Goal: Information Seeking & Learning: Learn about a topic

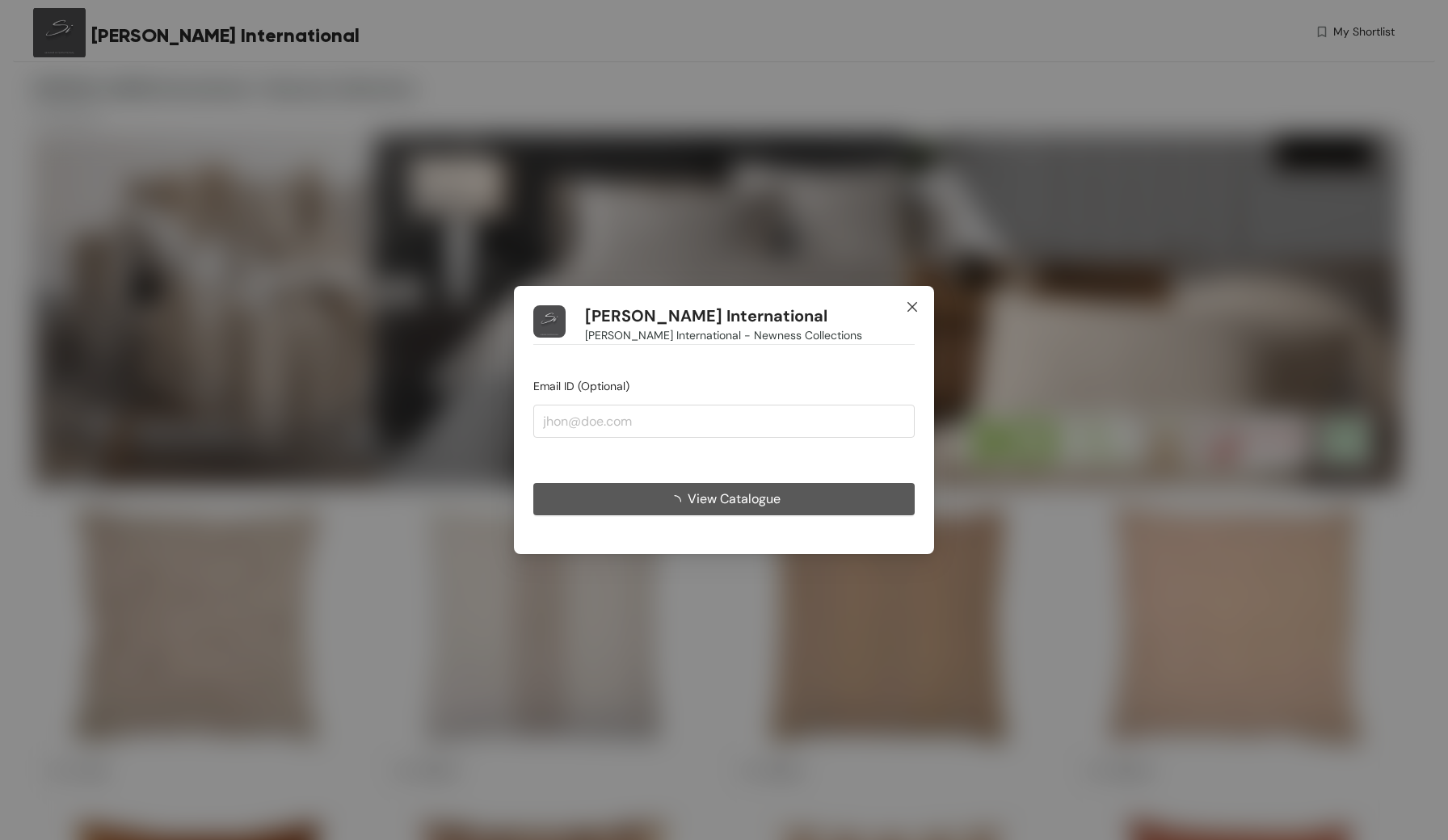
click at [913, 308] on icon "close" at bounding box center [913, 308] width 13 height 13
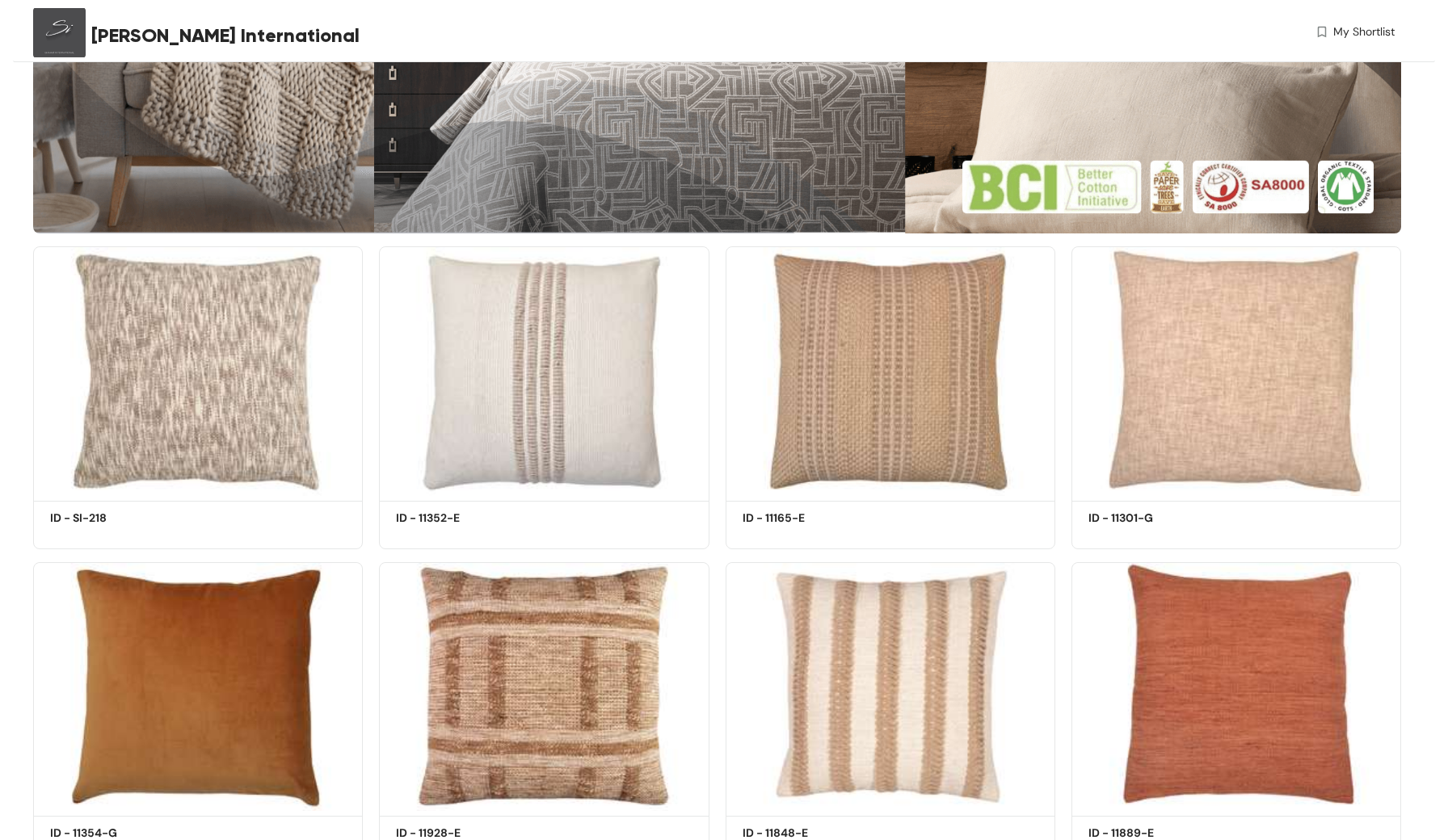
scroll to position [257, 0]
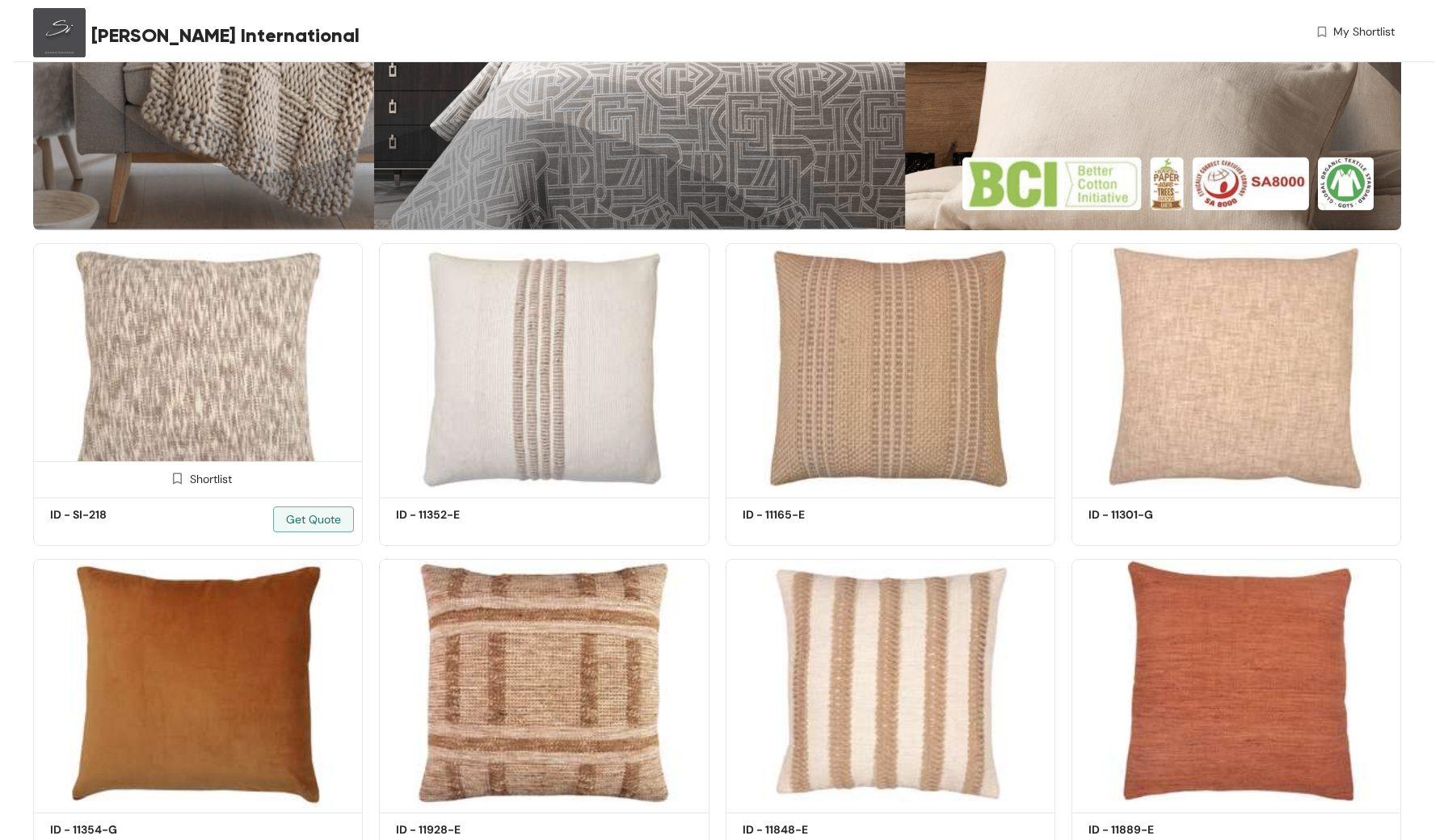
click at [262, 388] on img at bounding box center [198, 367] width 330 height 248
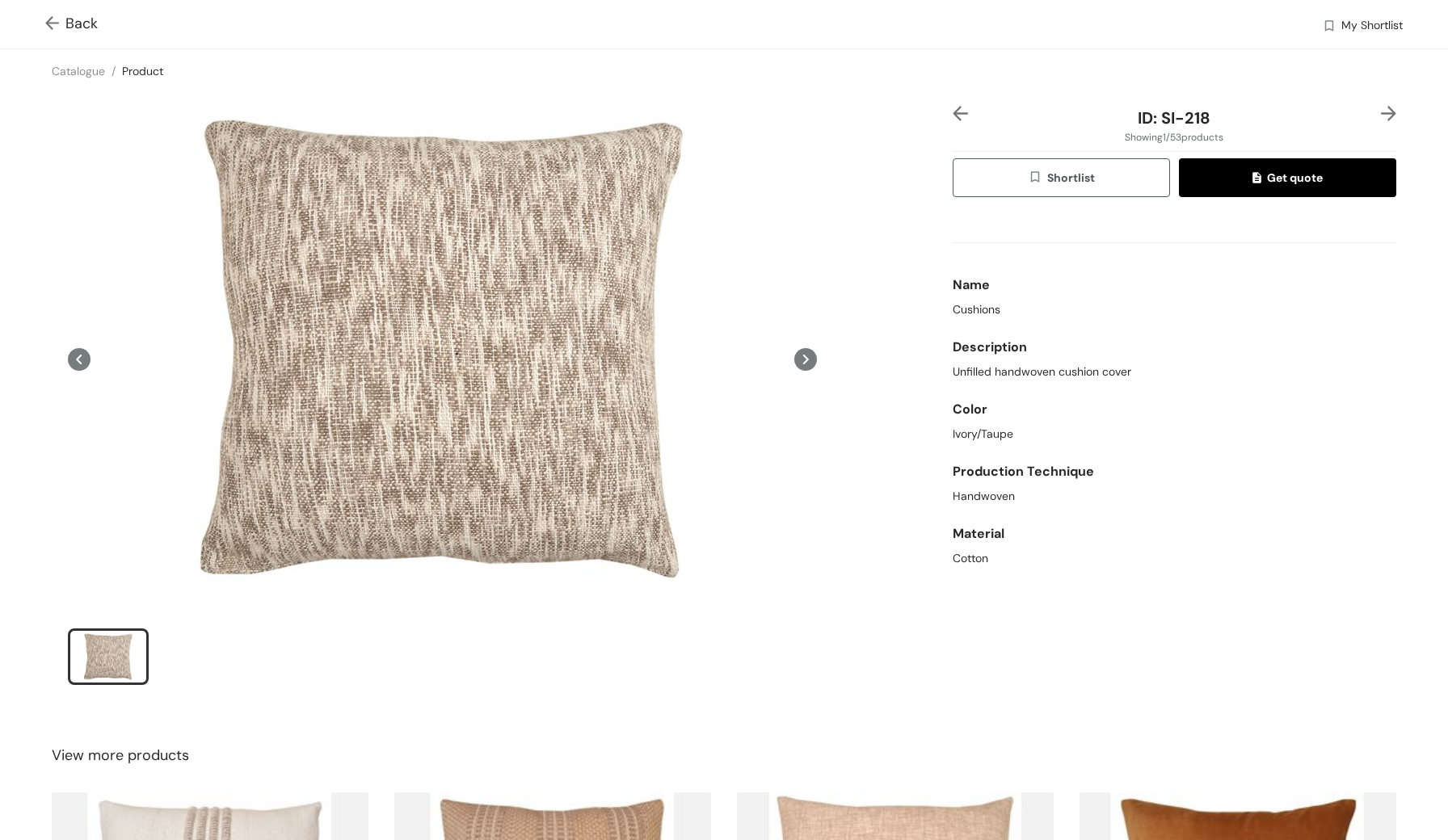
click at [814, 364] on icon at bounding box center [806, 359] width 23 height 22
click at [807, 359] on icon at bounding box center [806, 359] width 6 height 9
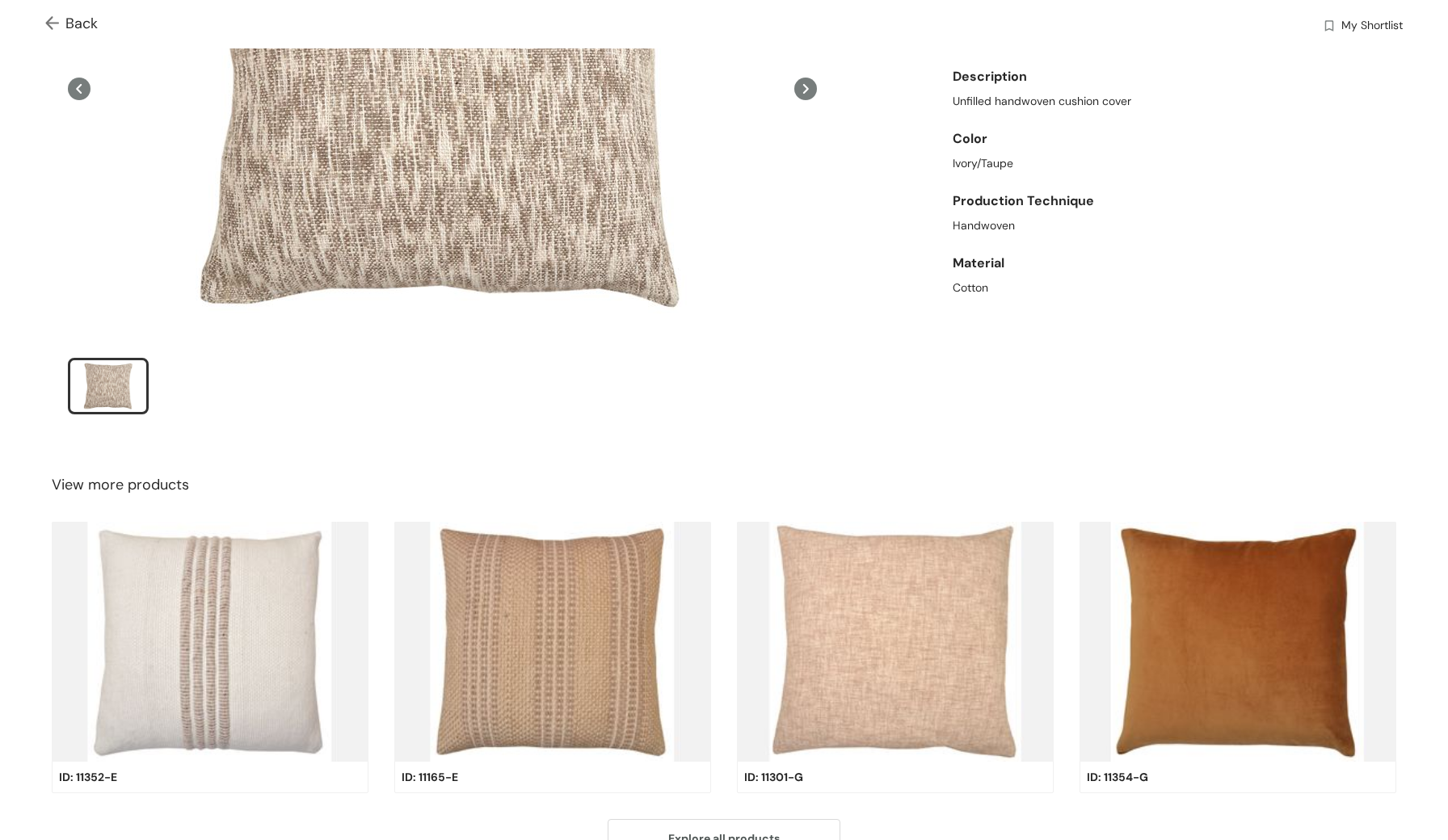
scroll to position [273, 0]
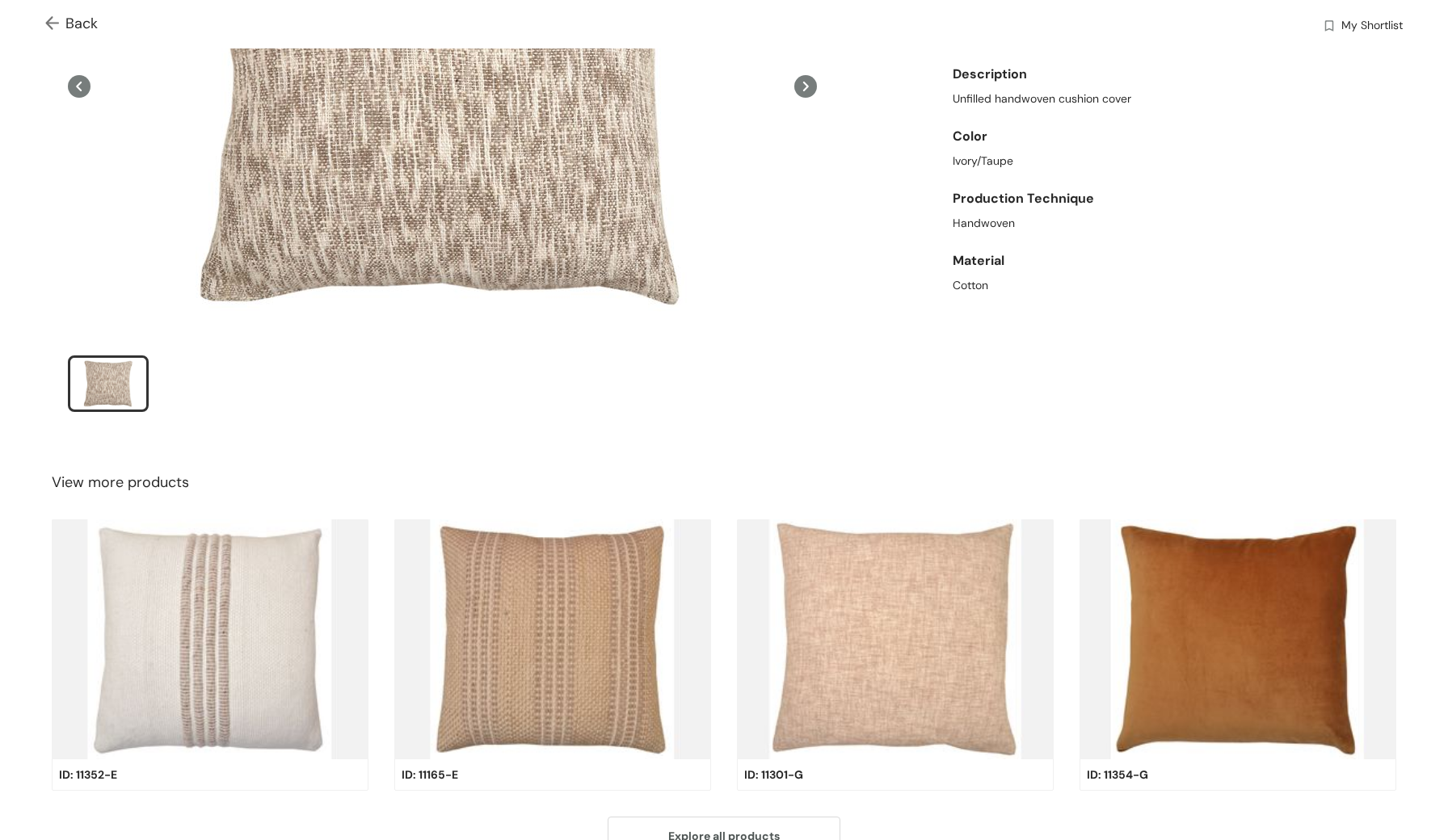
click at [264, 622] on img at bounding box center [210, 638] width 317 height 239
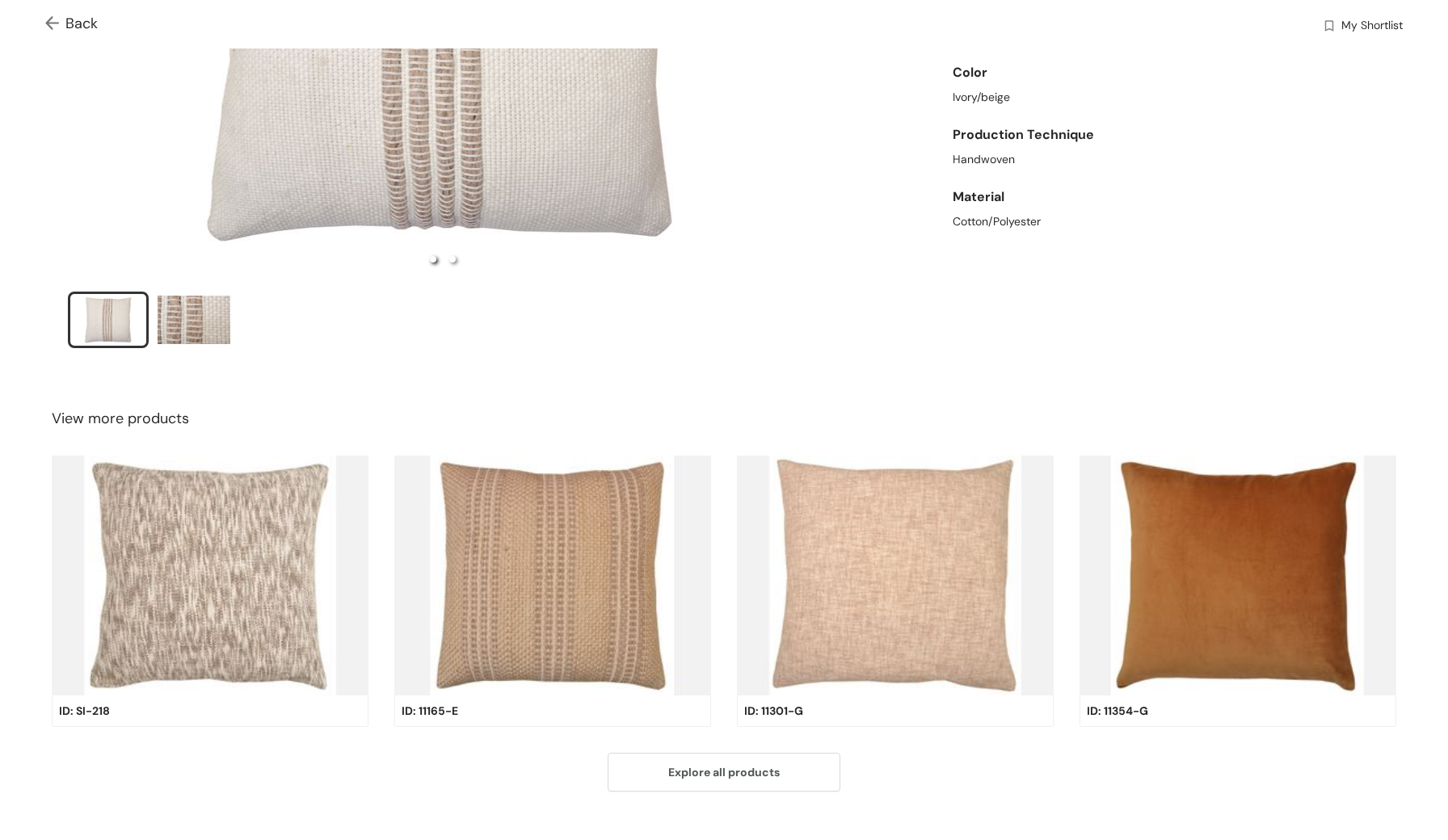
scroll to position [338, 0]
click at [285, 577] on img at bounding box center [210, 574] width 317 height 239
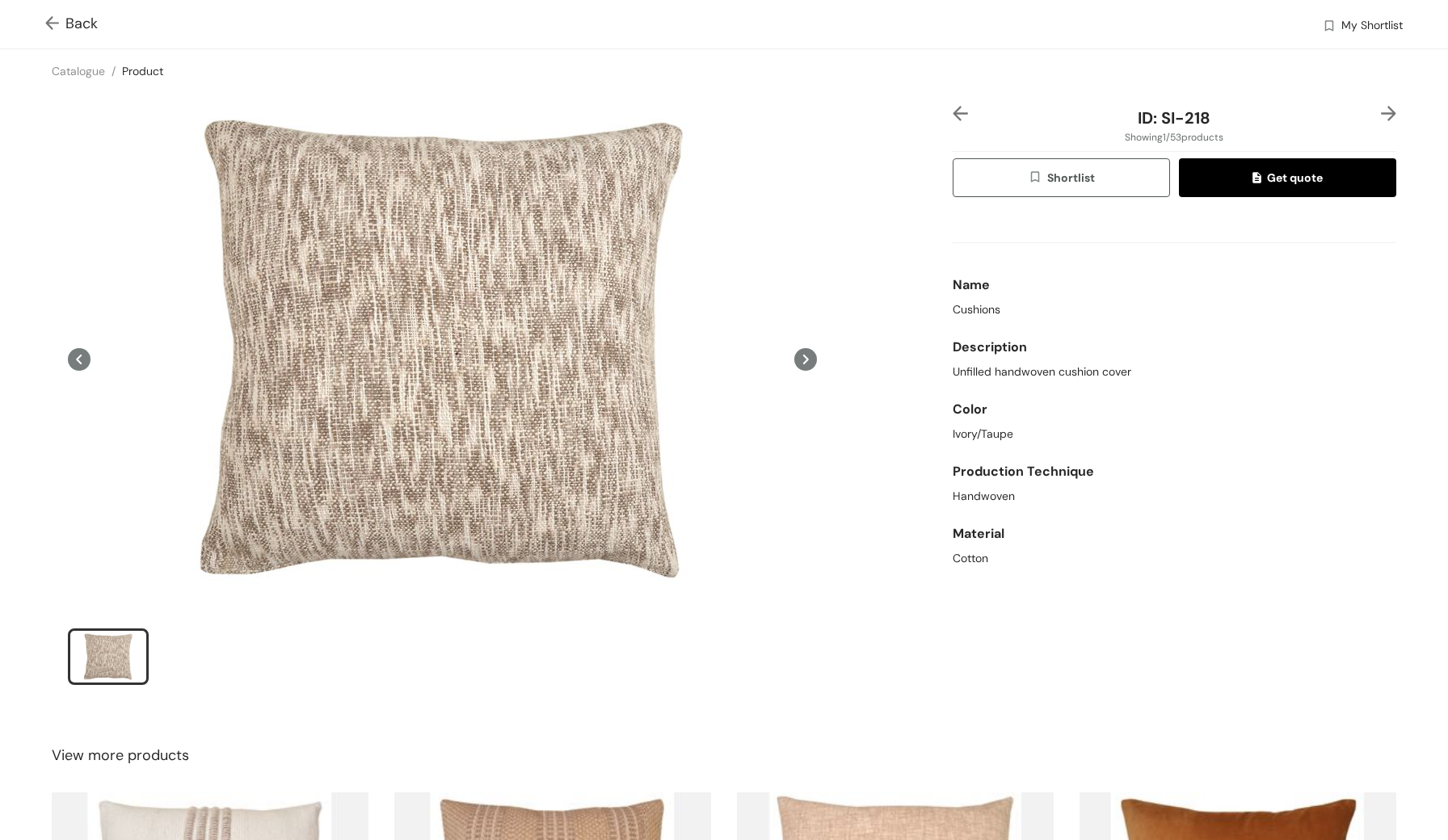
scroll to position [0, 0]
click at [55, 29] on img at bounding box center [55, 24] width 21 height 17
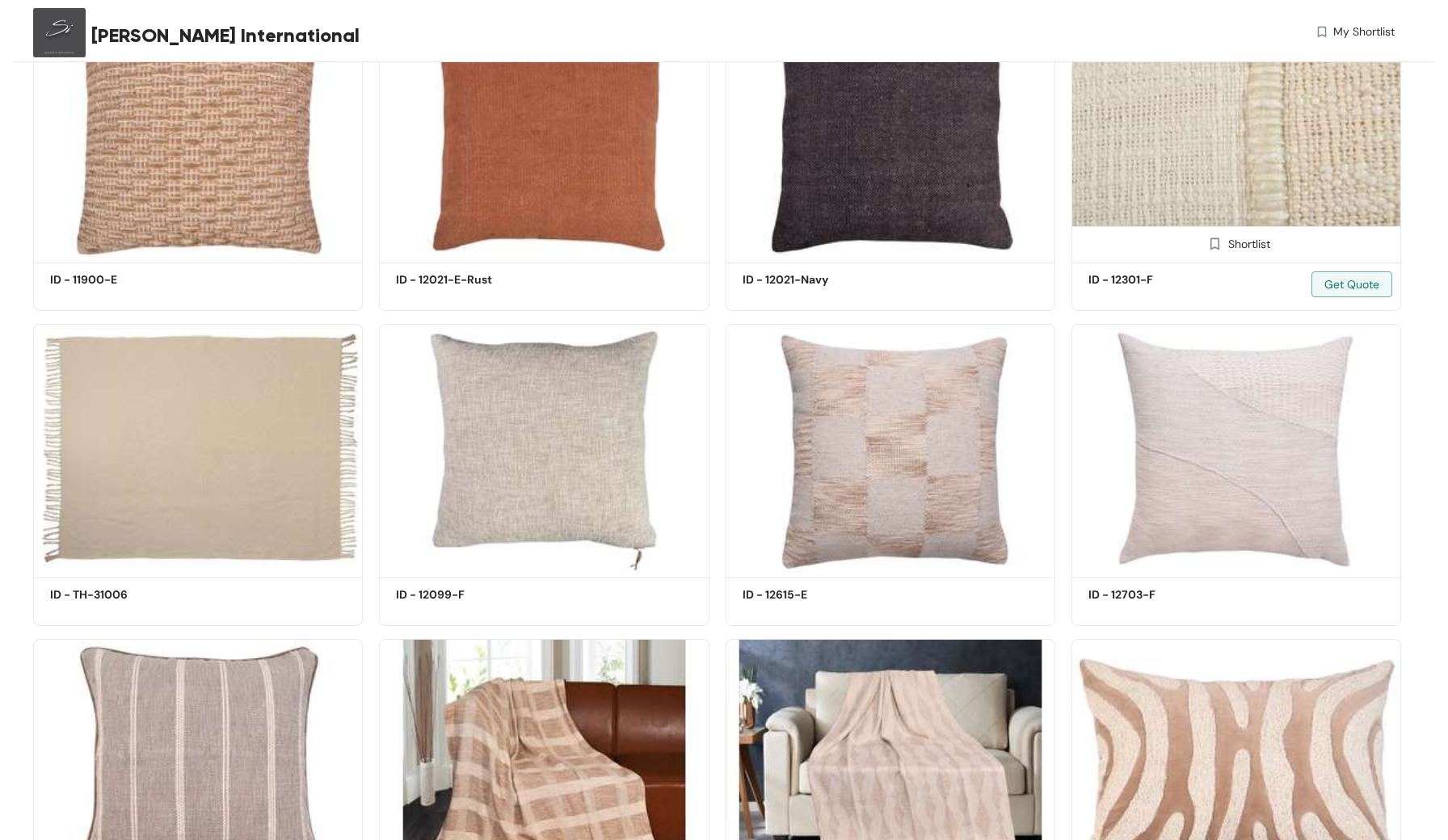
scroll to position [1123, 0]
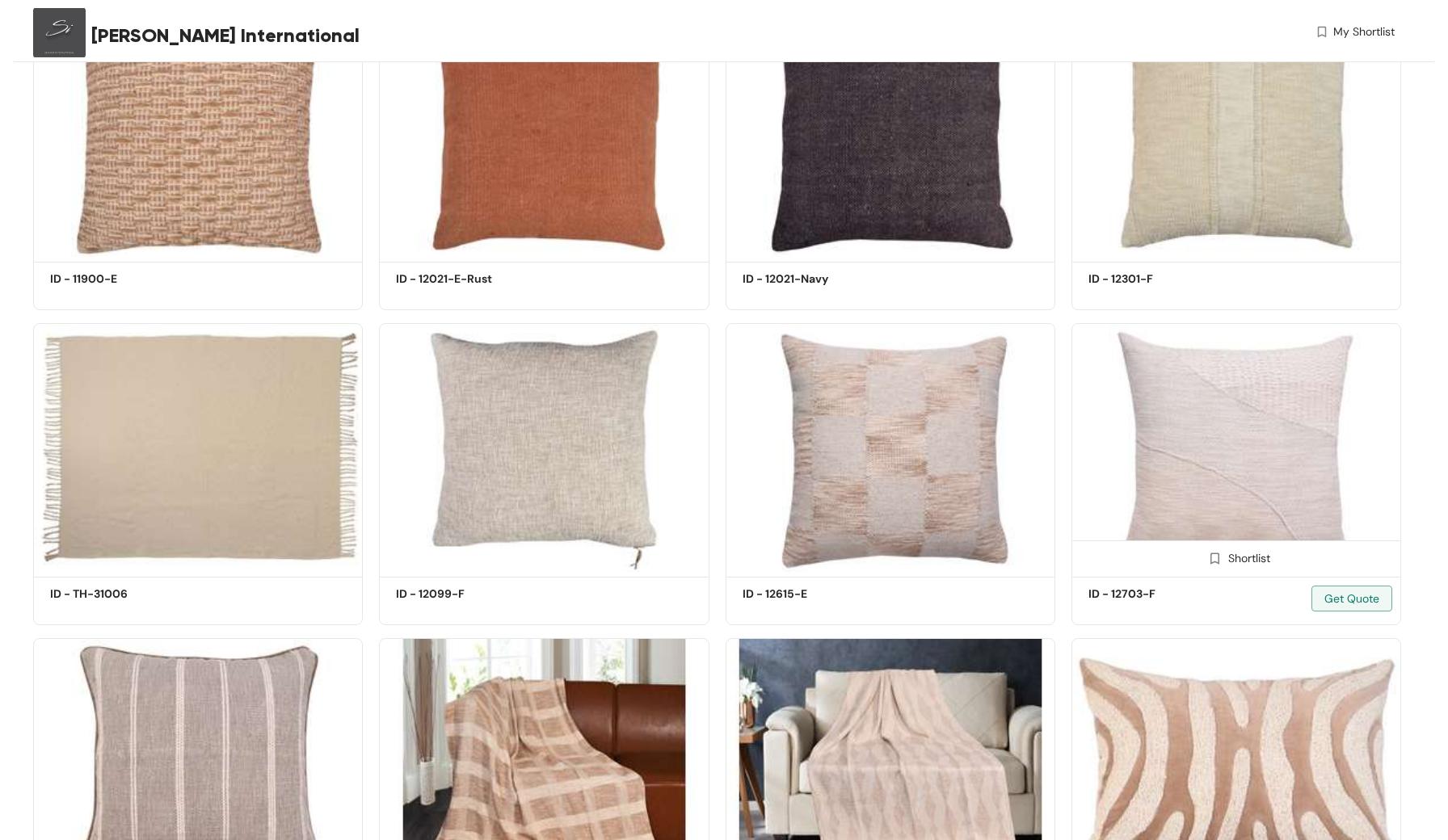
click at [1297, 399] on img at bounding box center [1236, 447] width 330 height 248
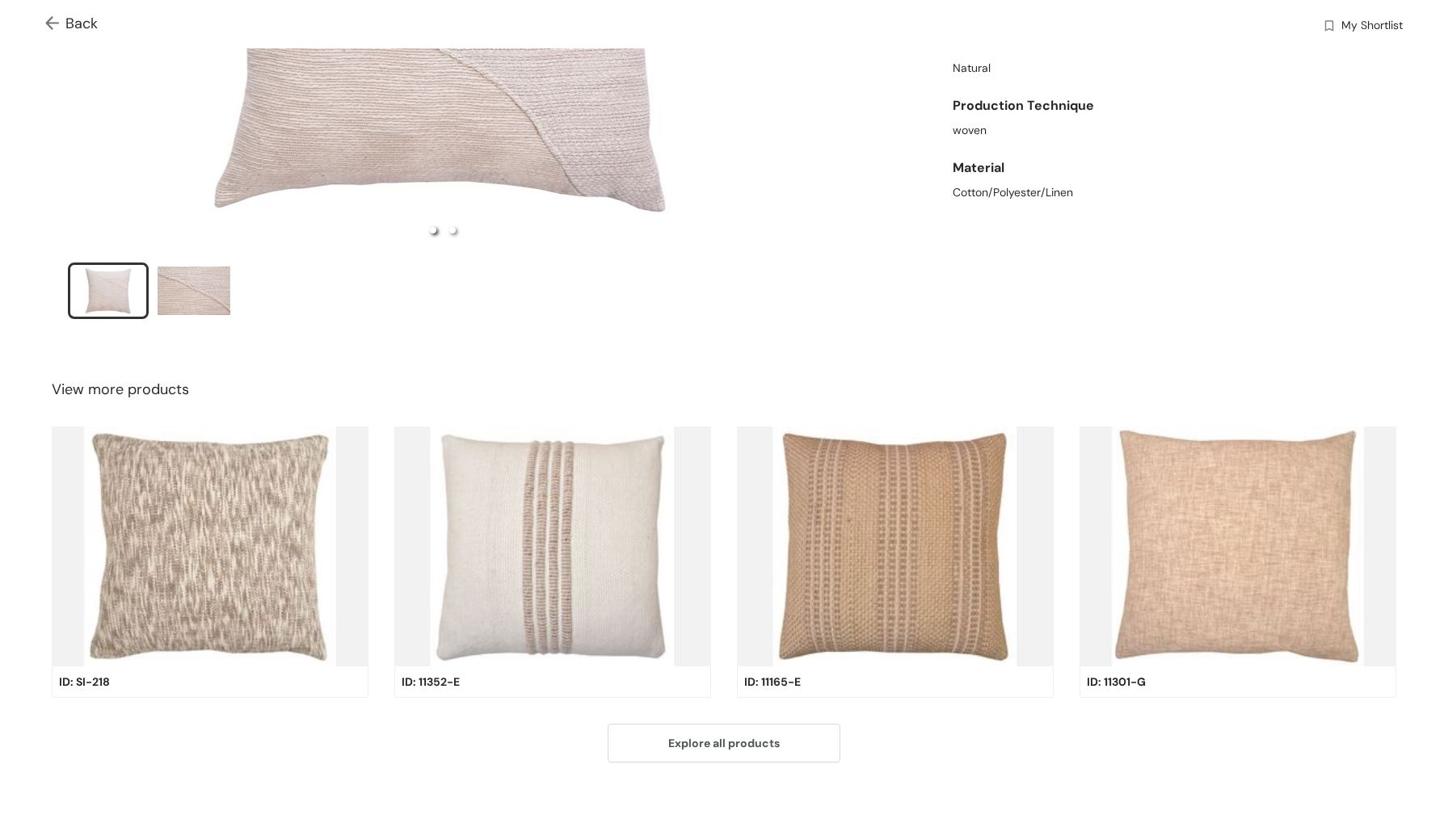
scroll to position [366, 0]
click at [57, 20] on img at bounding box center [55, 24] width 21 height 17
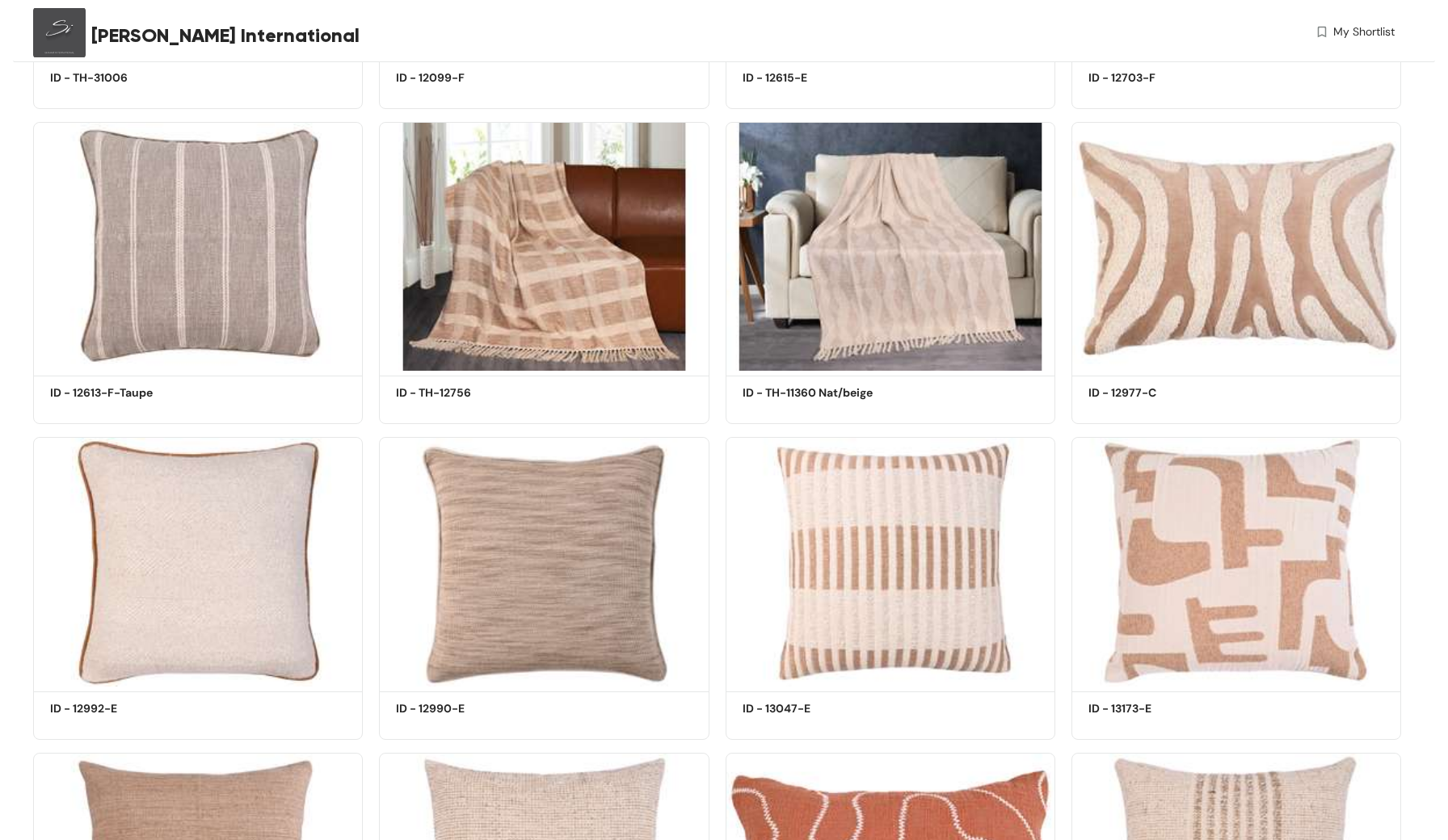
scroll to position [1640, 0]
click at [222, 562] on img at bounding box center [198, 560] width 330 height 248
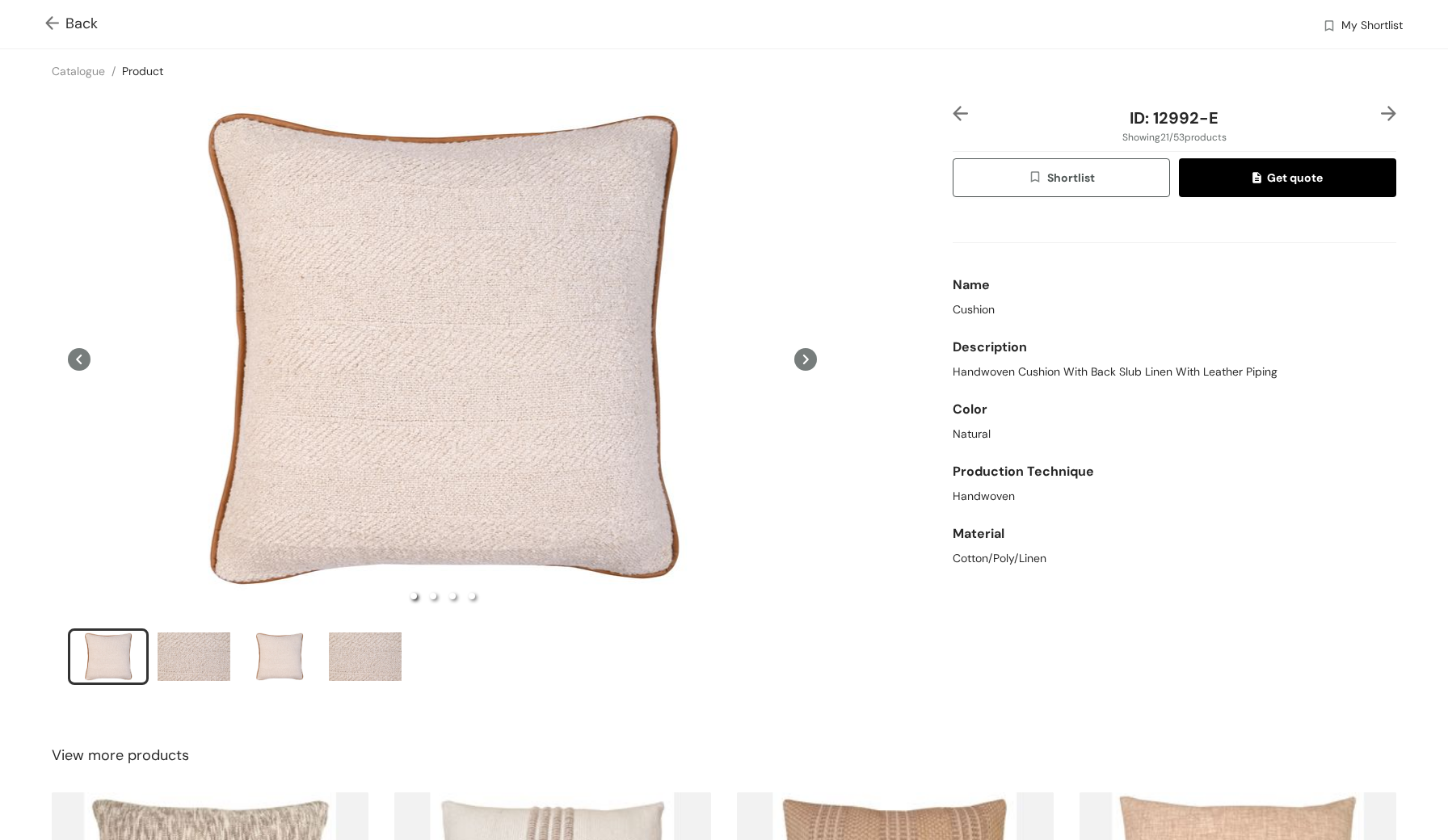
click at [49, 17] on img at bounding box center [55, 24] width 21 height 17
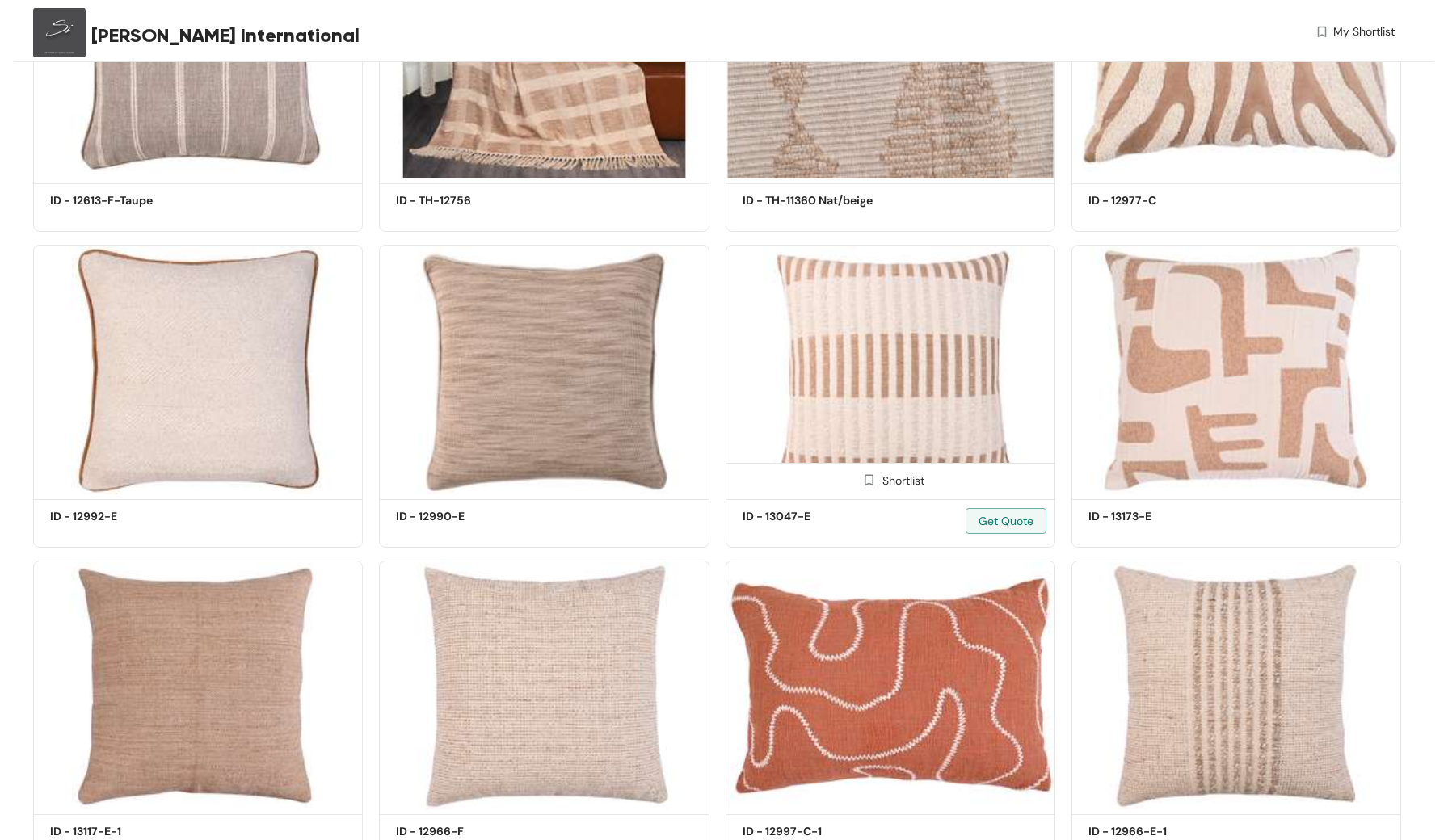
scroll to position [1838, 0]
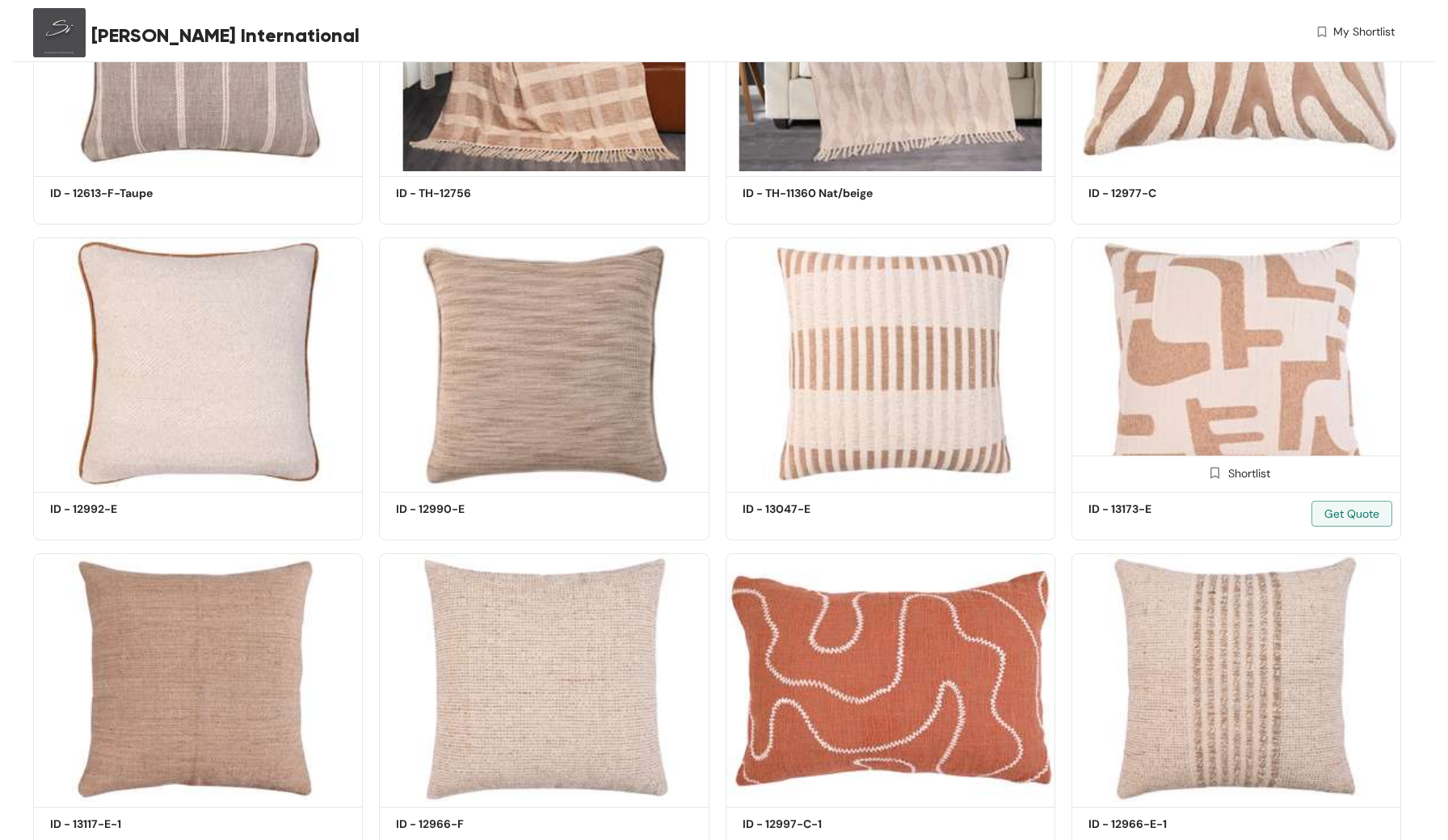
click at [1222, 405] on img at bounding box center [1236, 361] width 330 height 248
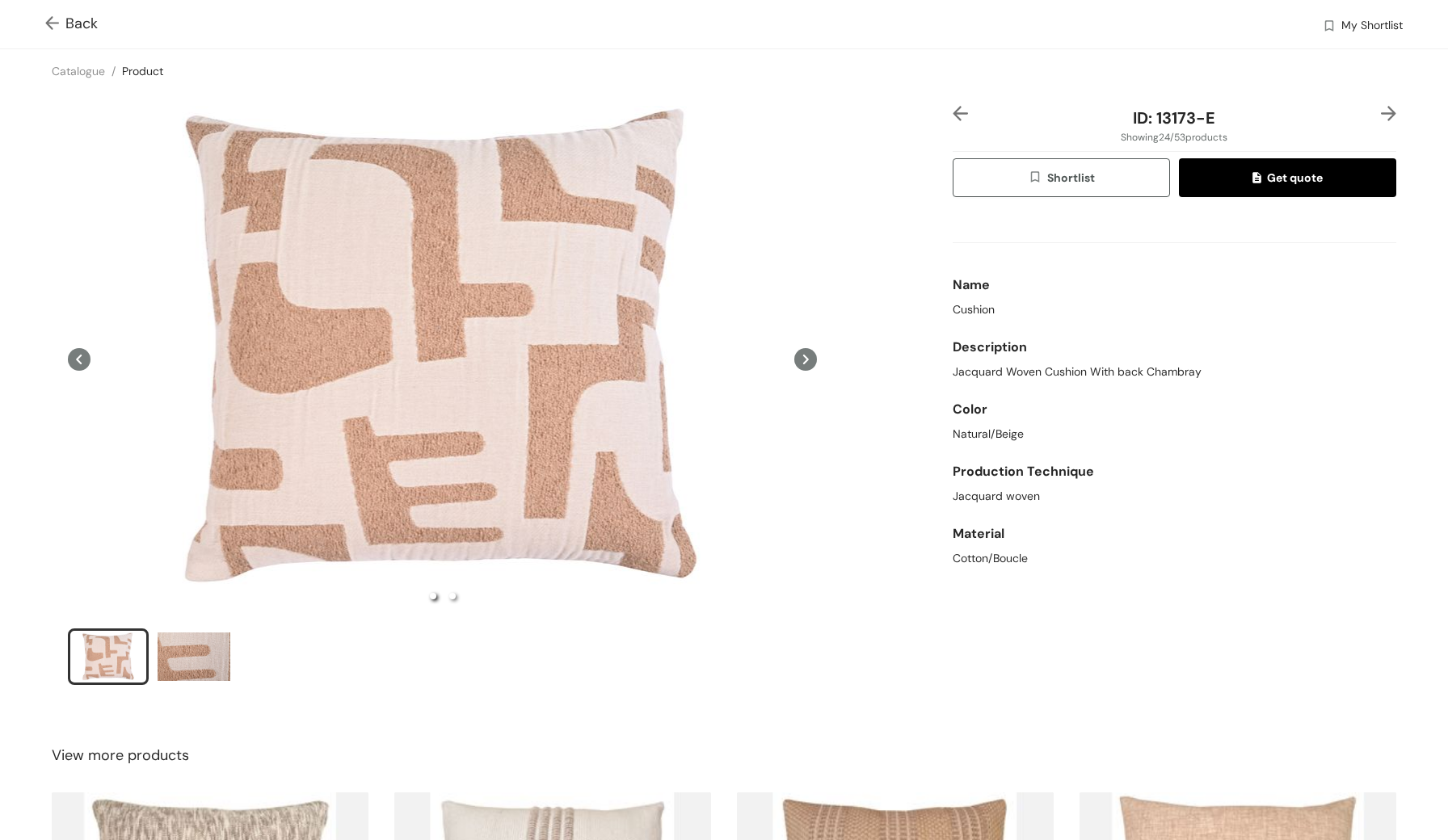
click at [49, 23] on img at bounding box center [55, 24] width 21 height 17
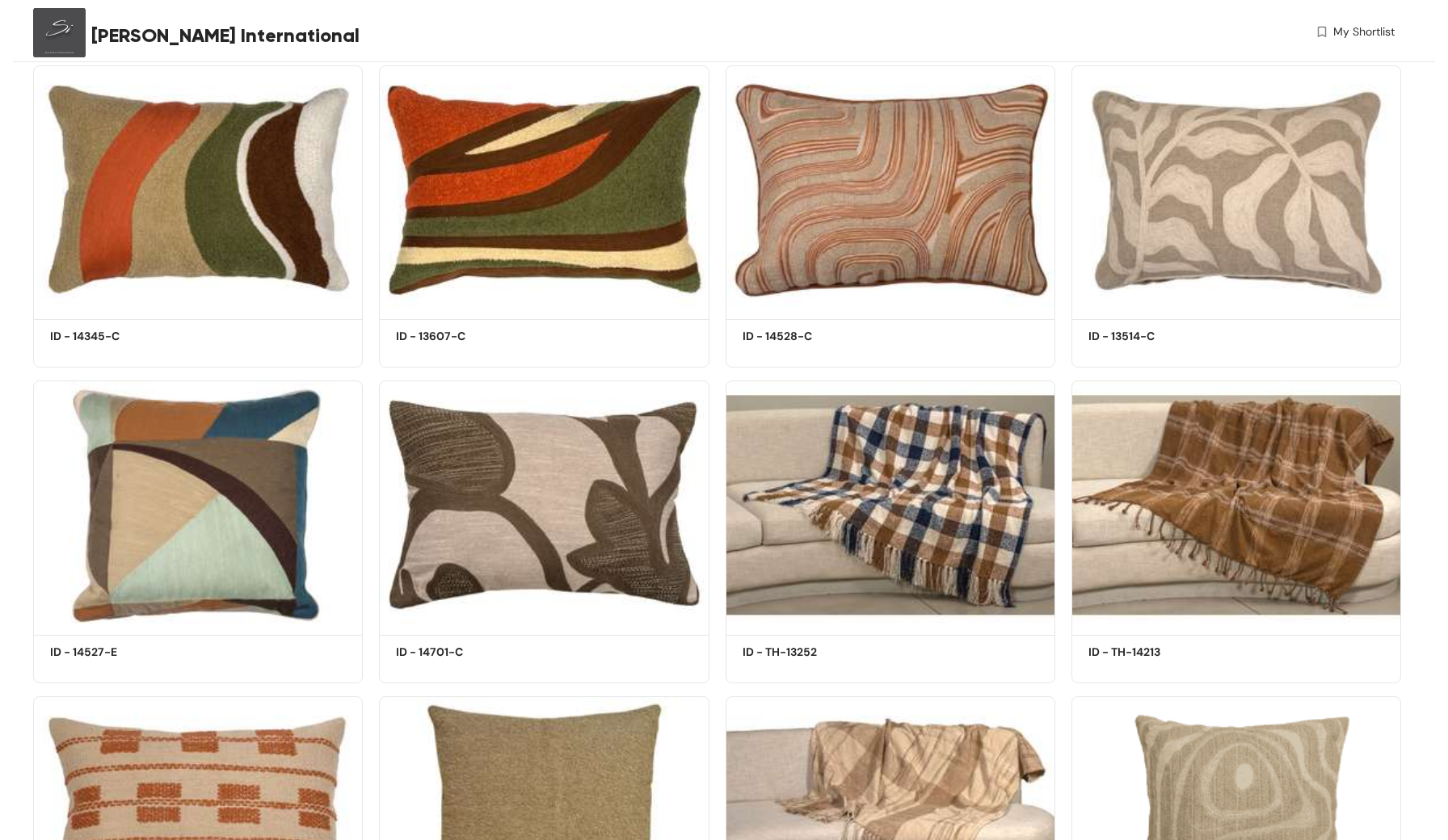
scroll to position [3272, 0]
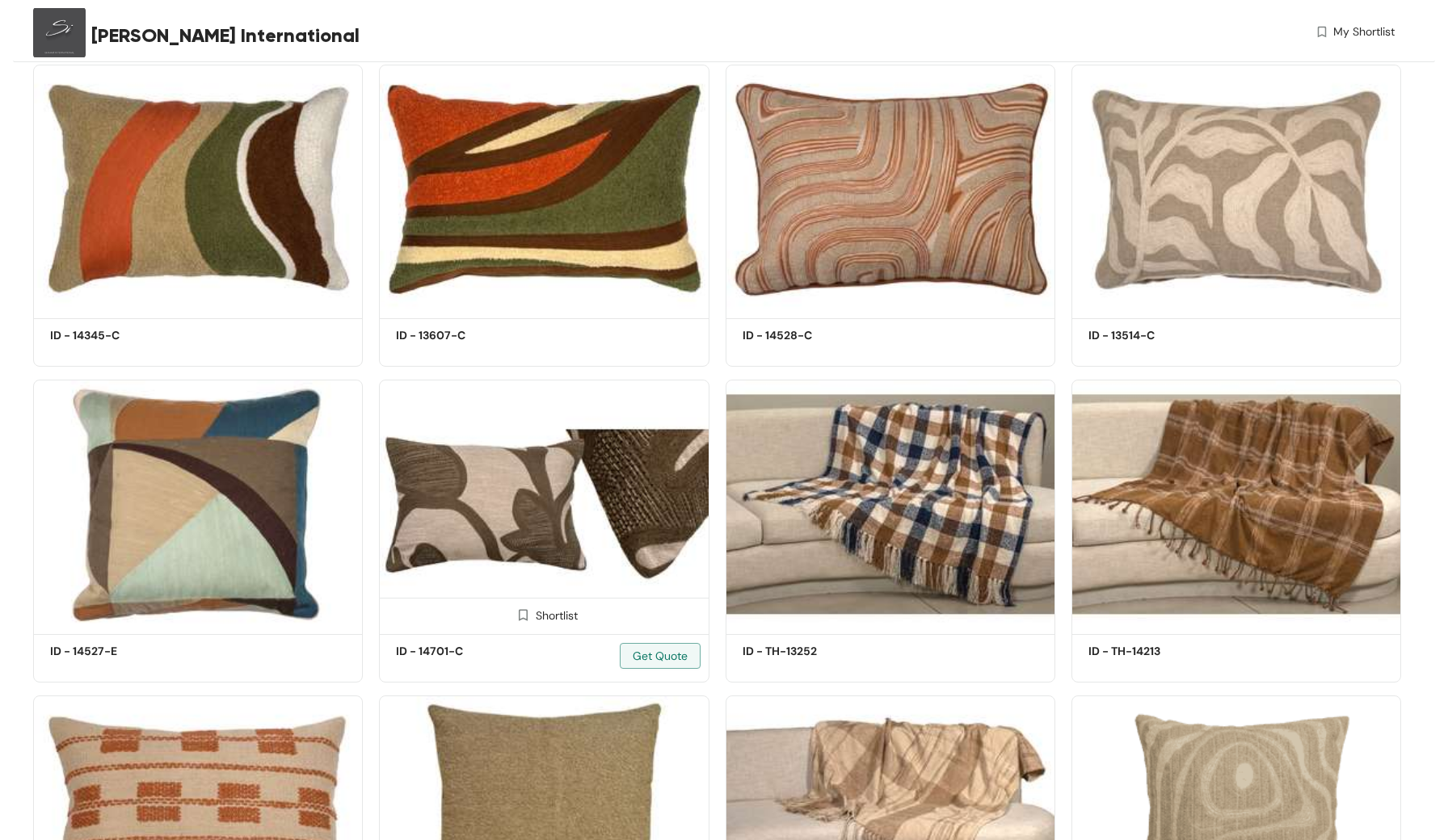
click at [551, 511] on img at bounding box center [544, 503] width 330 height 248
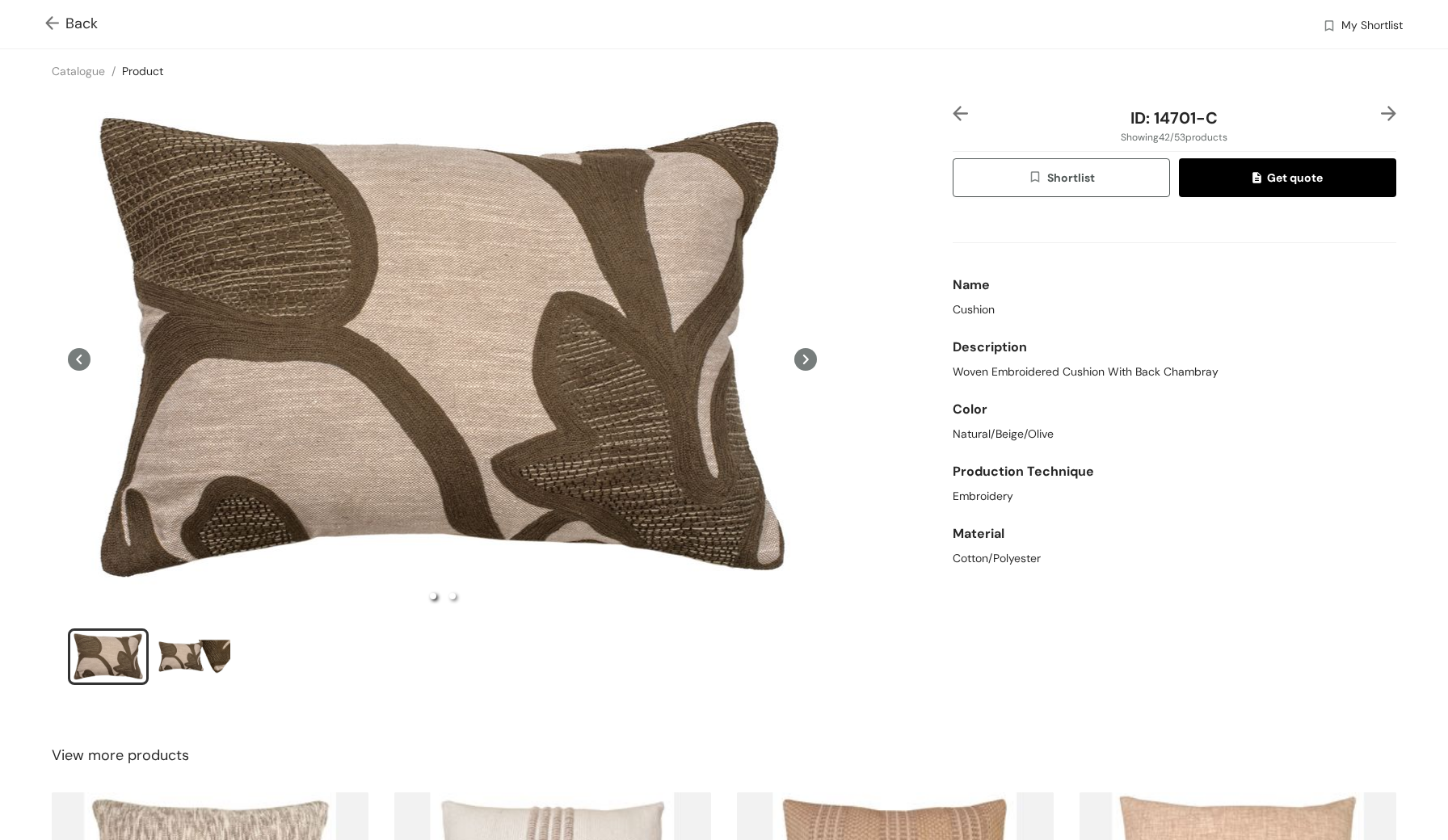
click at [50, 18] on img at bounding box center [55, 24] width 21 height 17
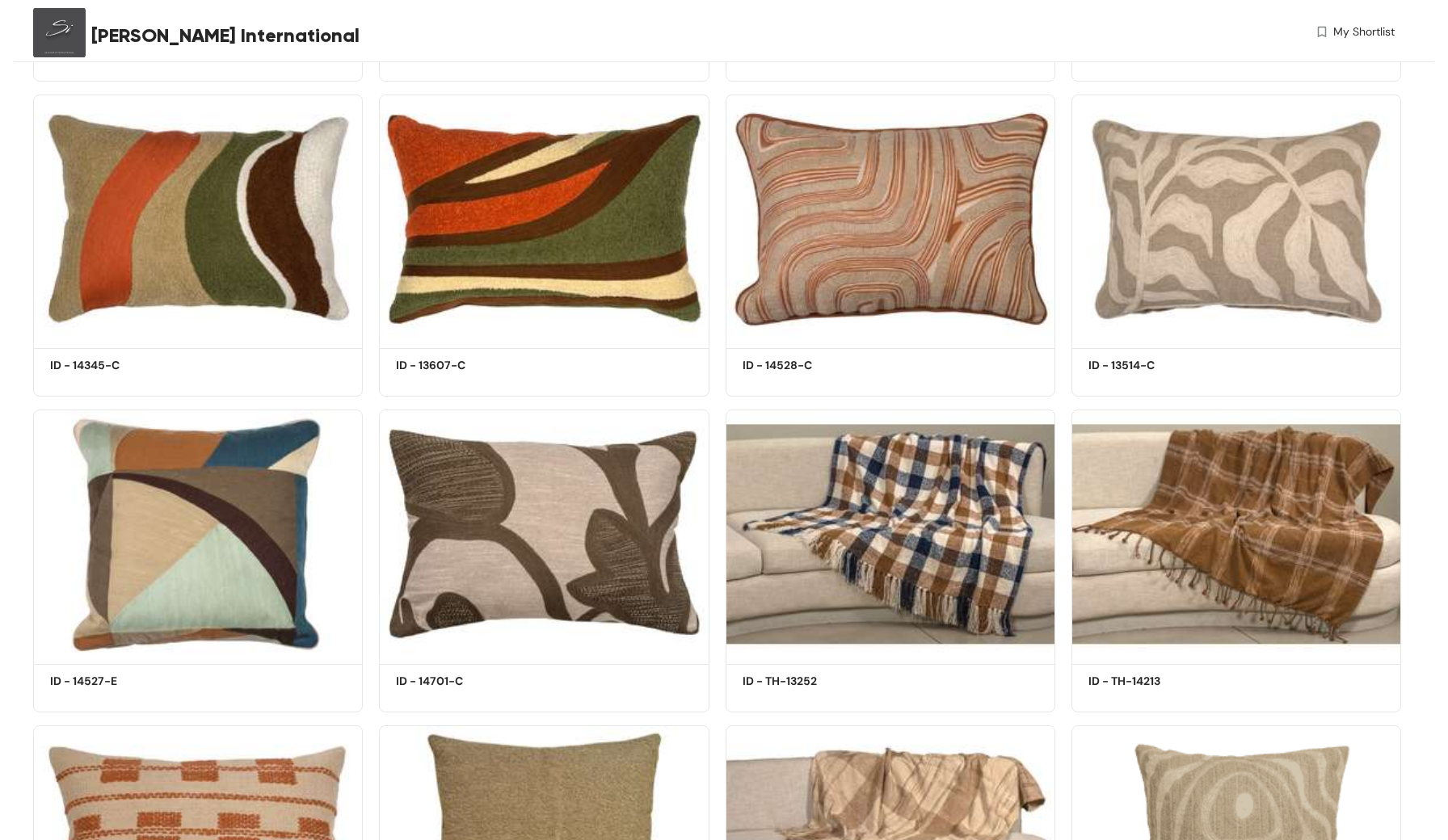
scroll to position [3239, 0]
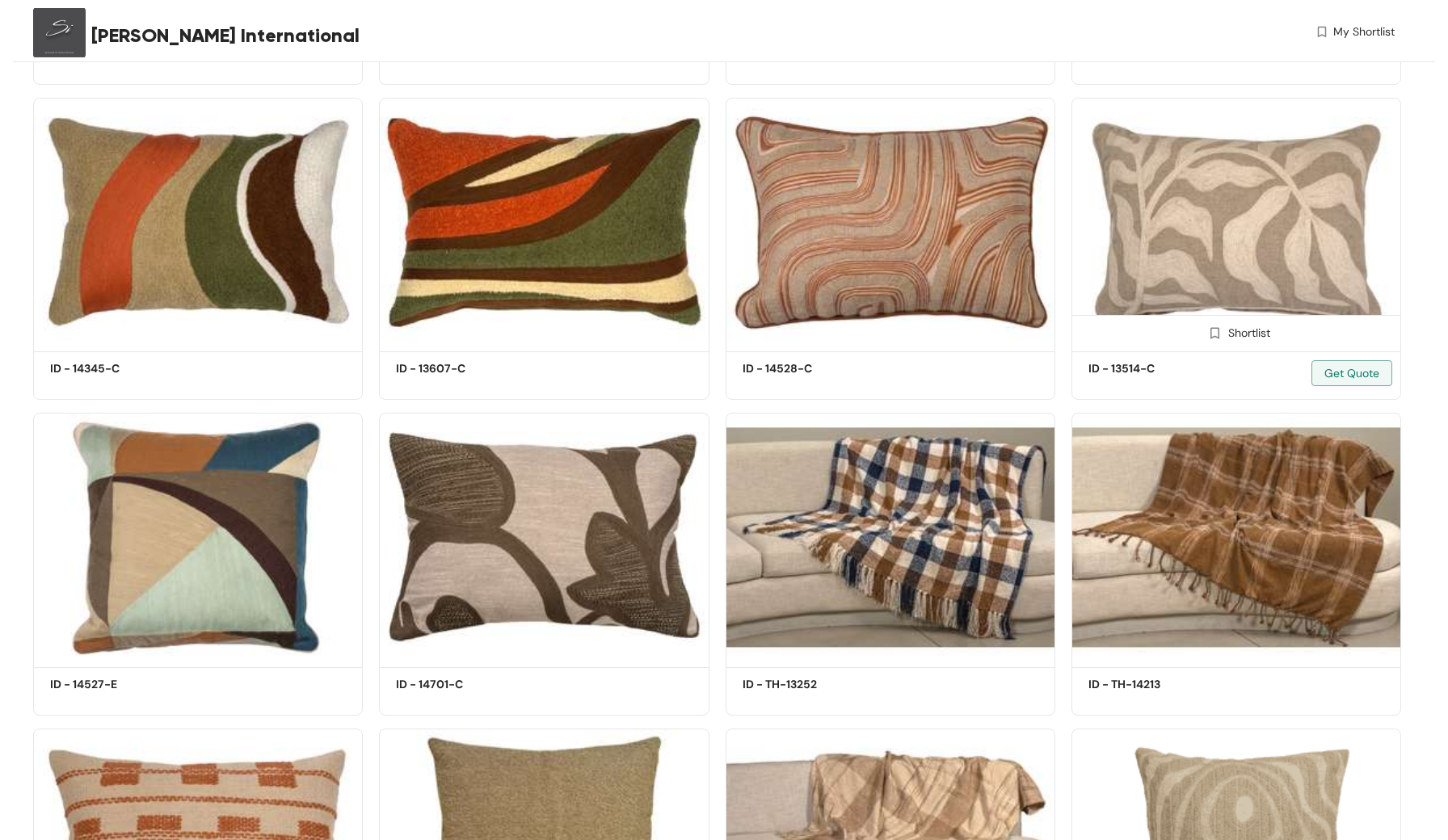
click at [1307, 246] on img at bounding box center [1236, 221] width 330 height 248
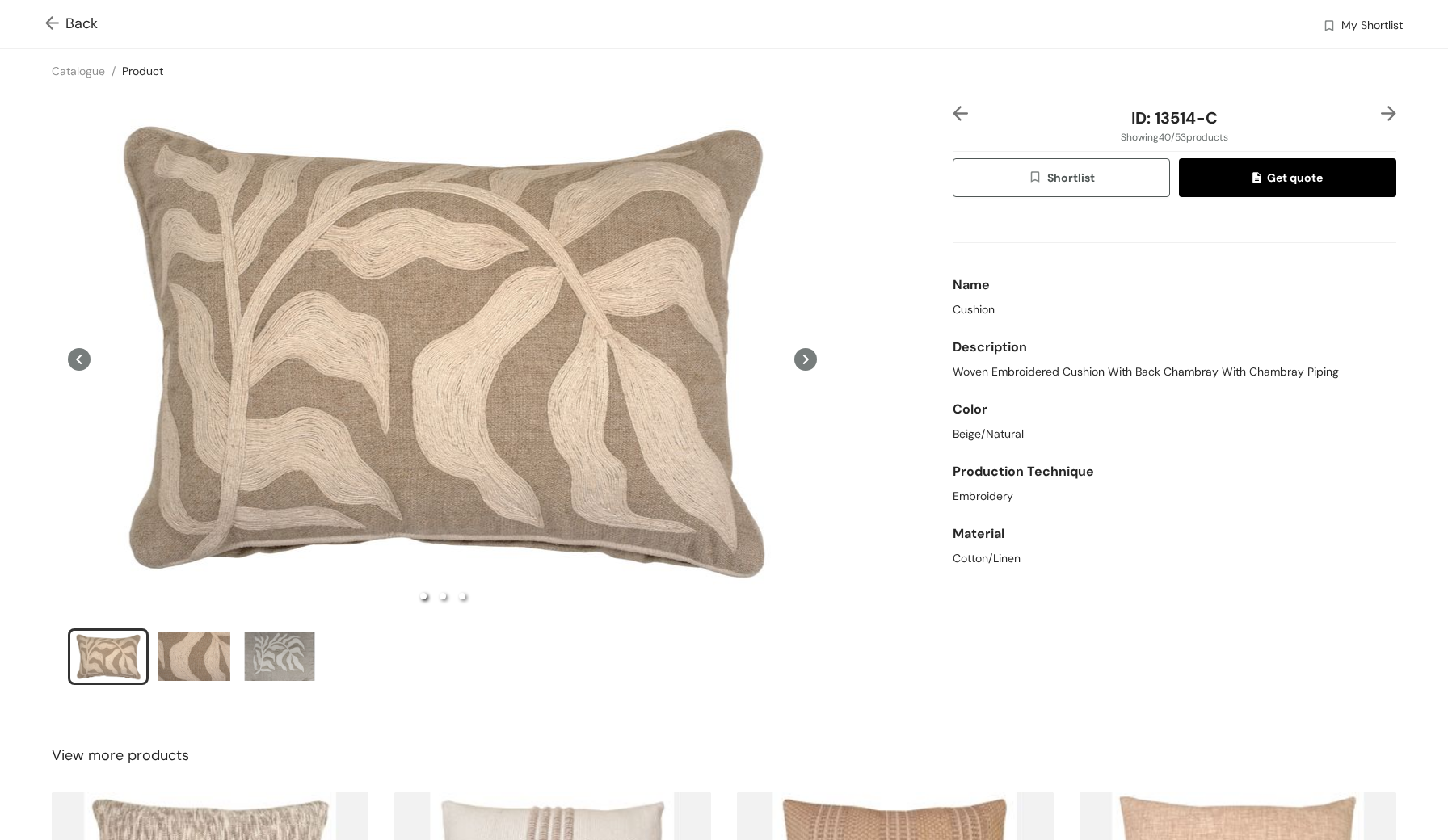
click at [50, 22] on img at bounding box center [55, 24] width 21 height 17
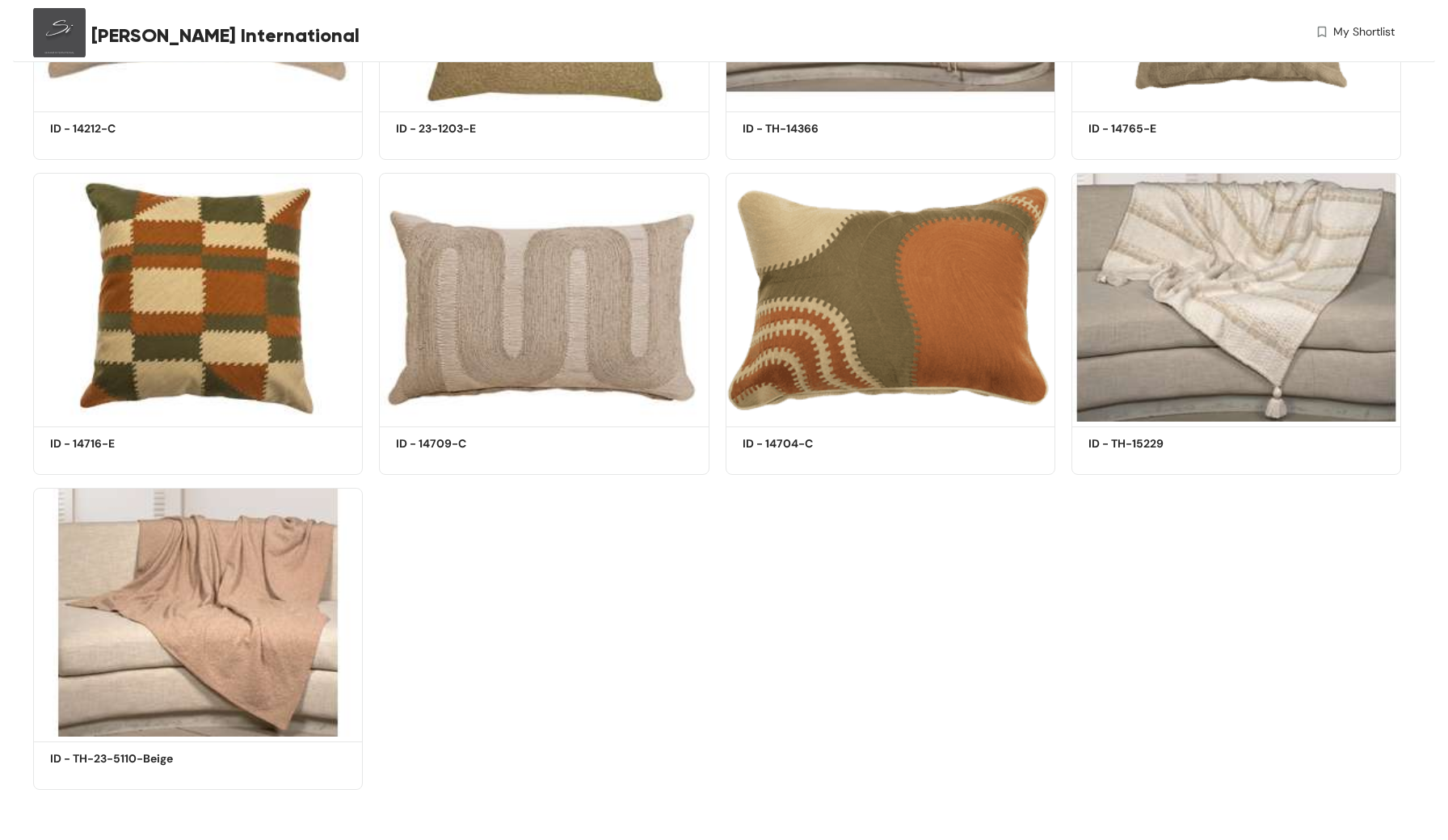
scroll to position [4109, 0]
click at [627, 352] on img at bounding box center [544, 297] width 330 height 248
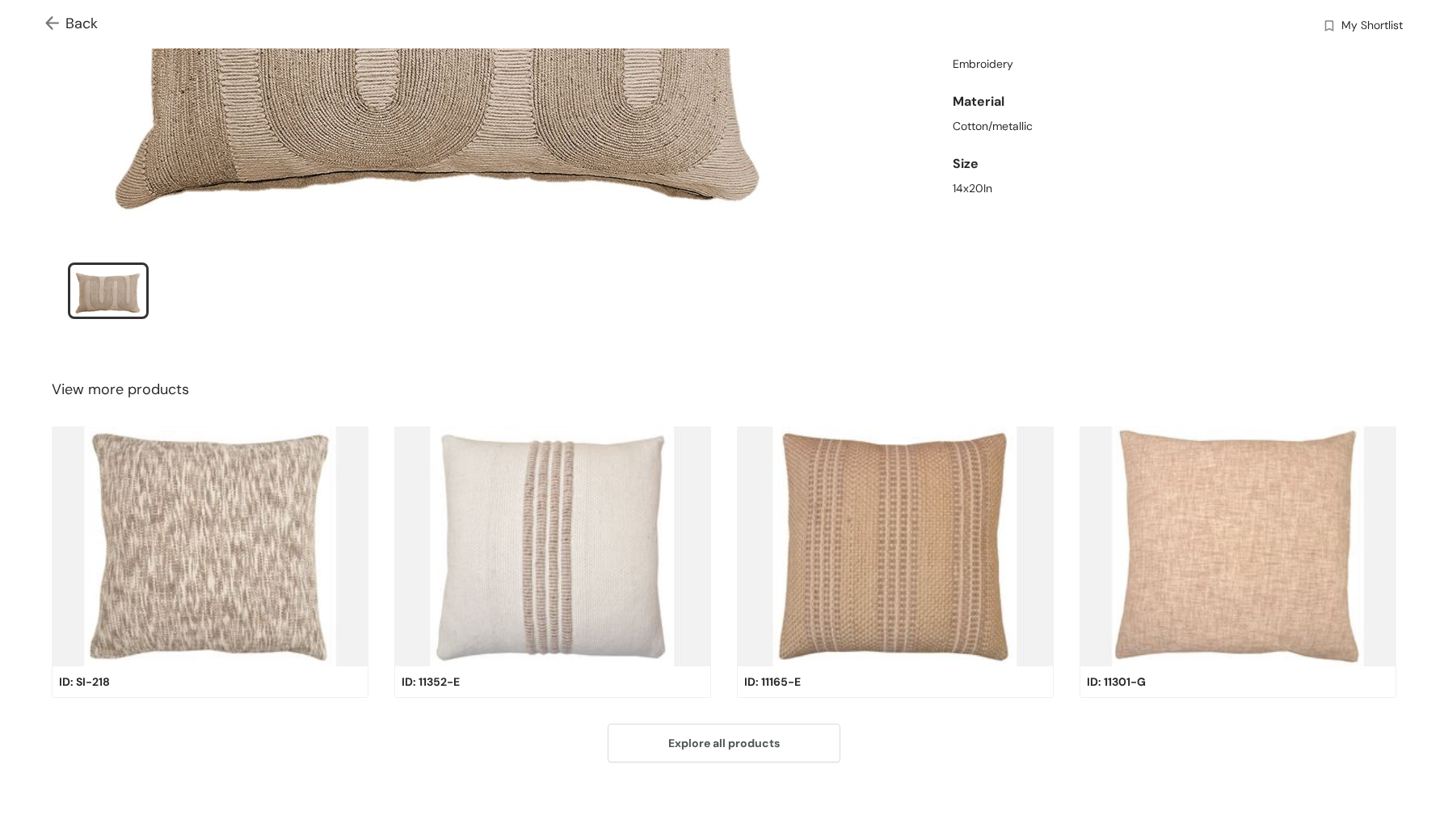
scroll to position [366, 0]
click at [53, 26] on img at bounding box center [55, 24] width 21 height 17
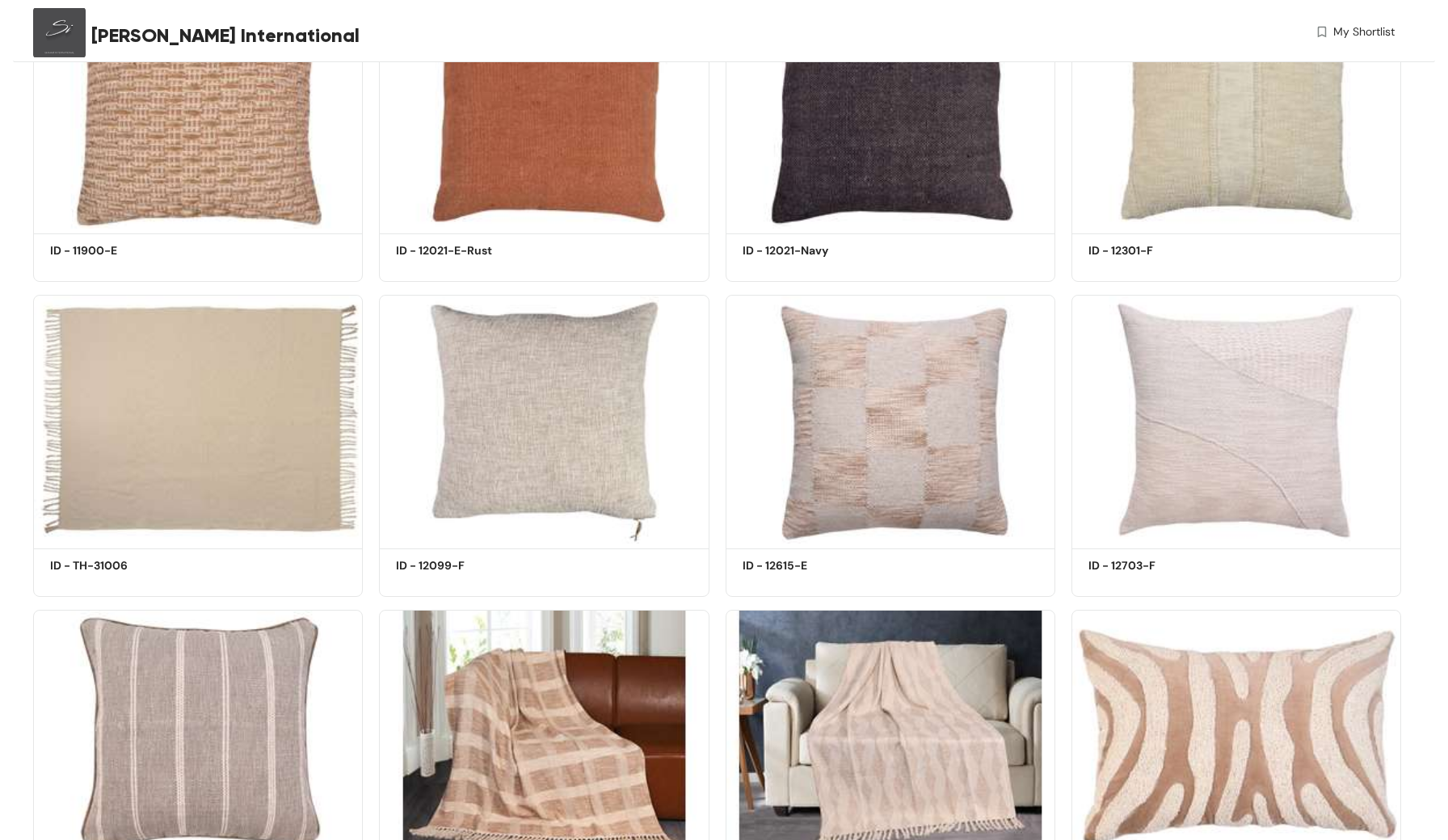
scroll to position [1162, 0]
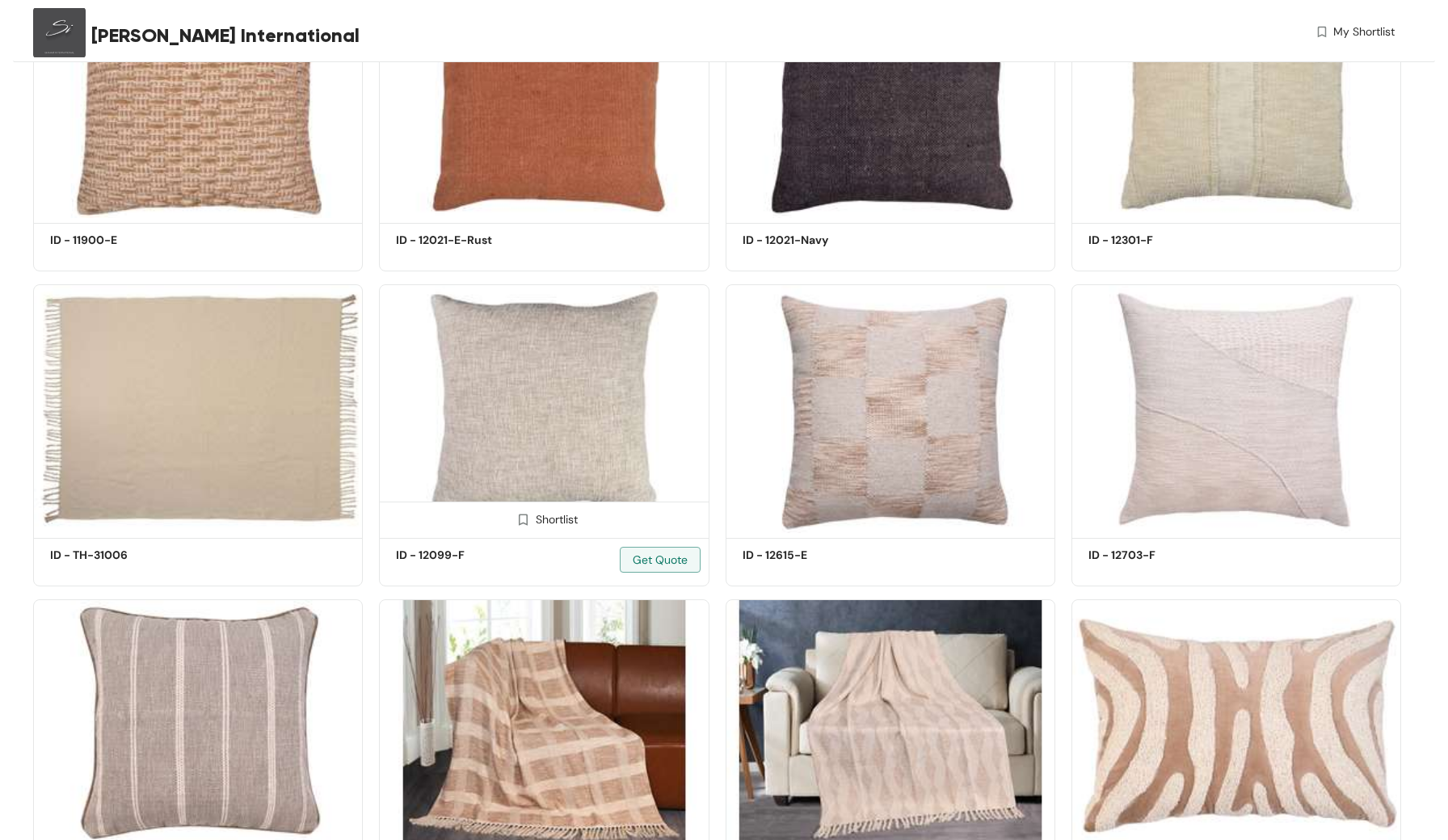
click at [578, 394] on img at bounding box center [544, 408] width 330 height 248
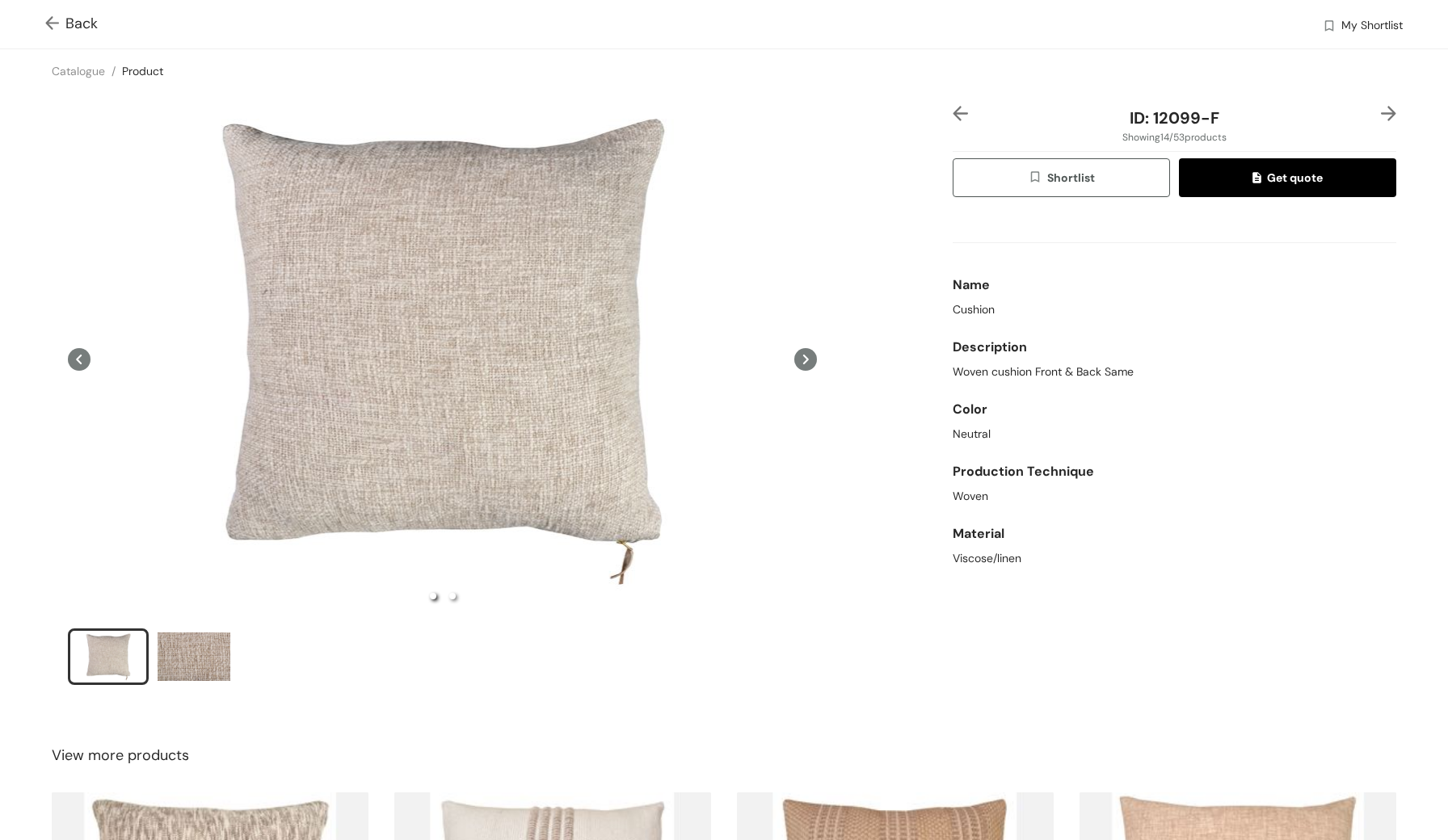
click at [52, 12] on div "Back My Shortlist" at bounding box center [724, 24] width 1448 height 49
click at [52, 28] on img at bounding box center [55, 24] width 21 height 17
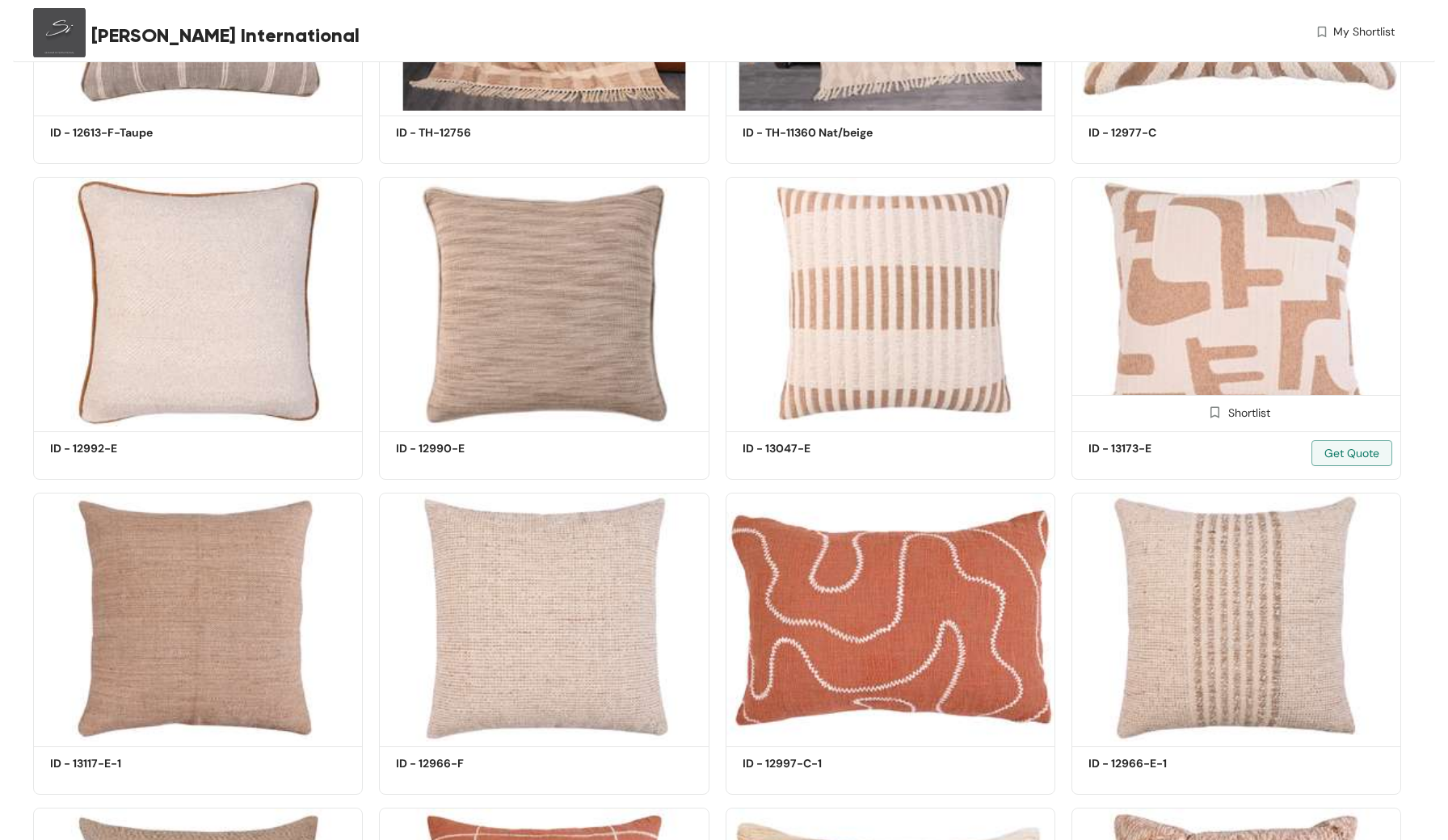
scroll to position [1900, 0]
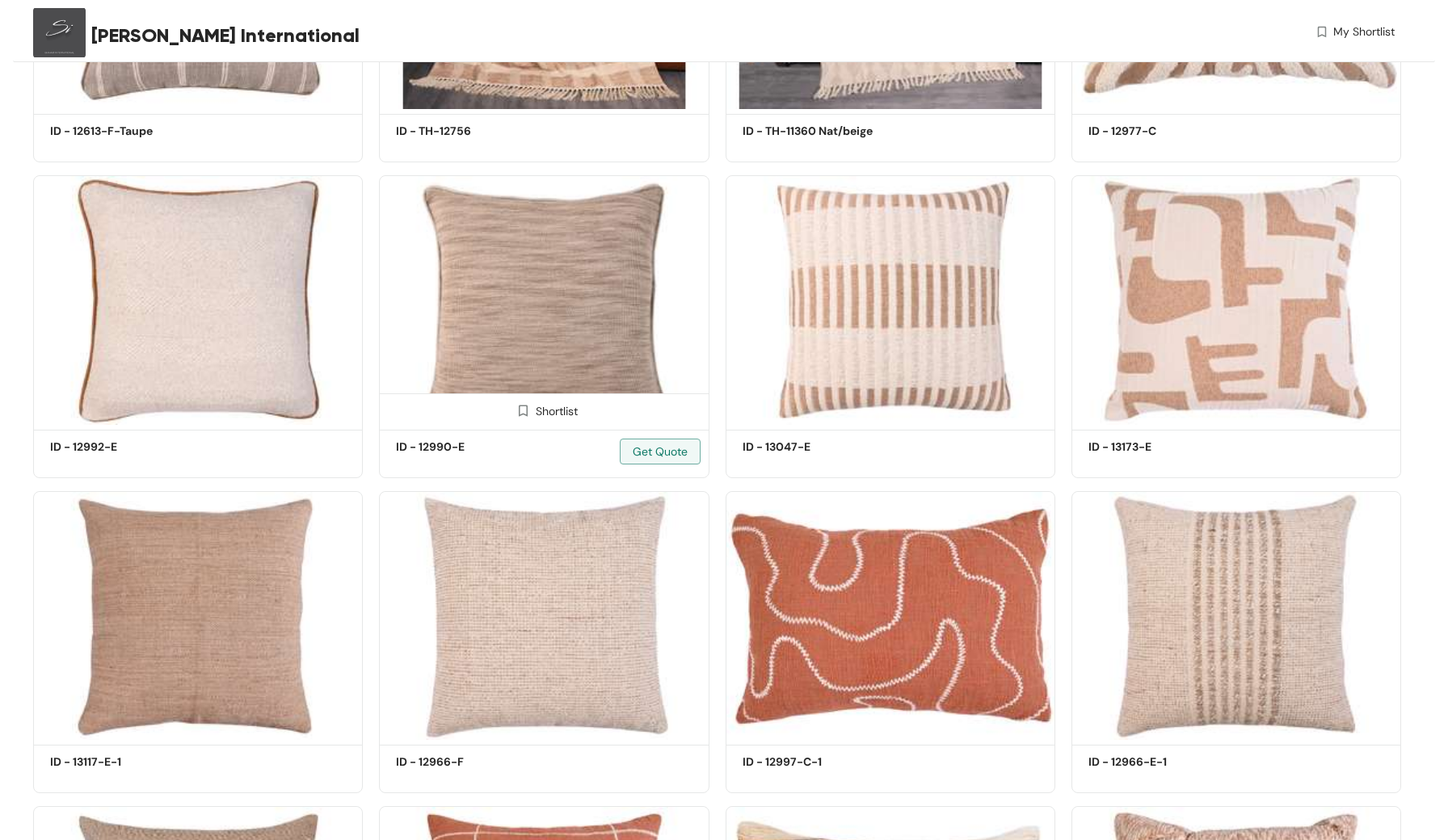
click at [629, 221] on img at bounding box center [544, 299] width 330 height 248
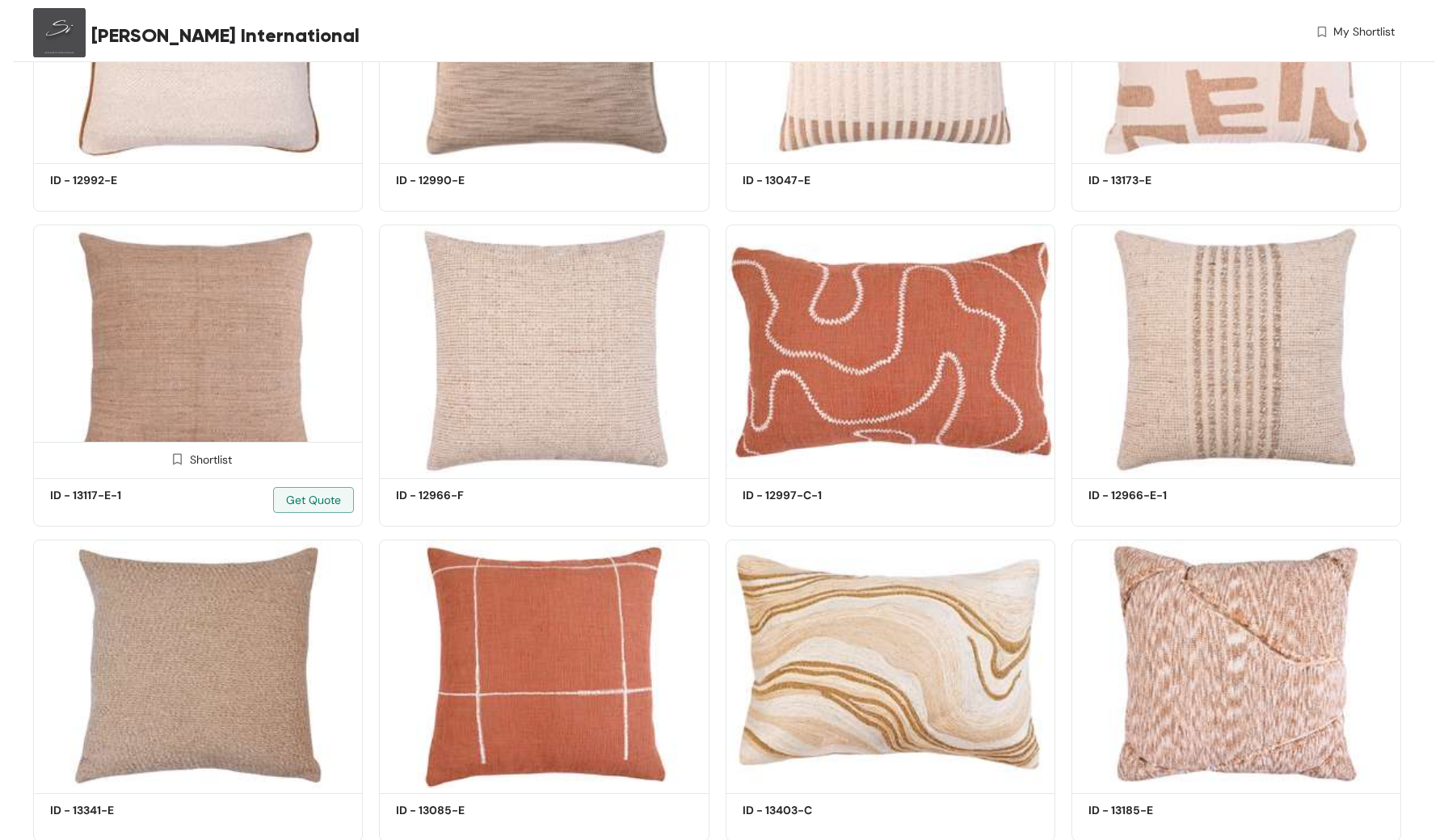
scroll to position [2223, 0]
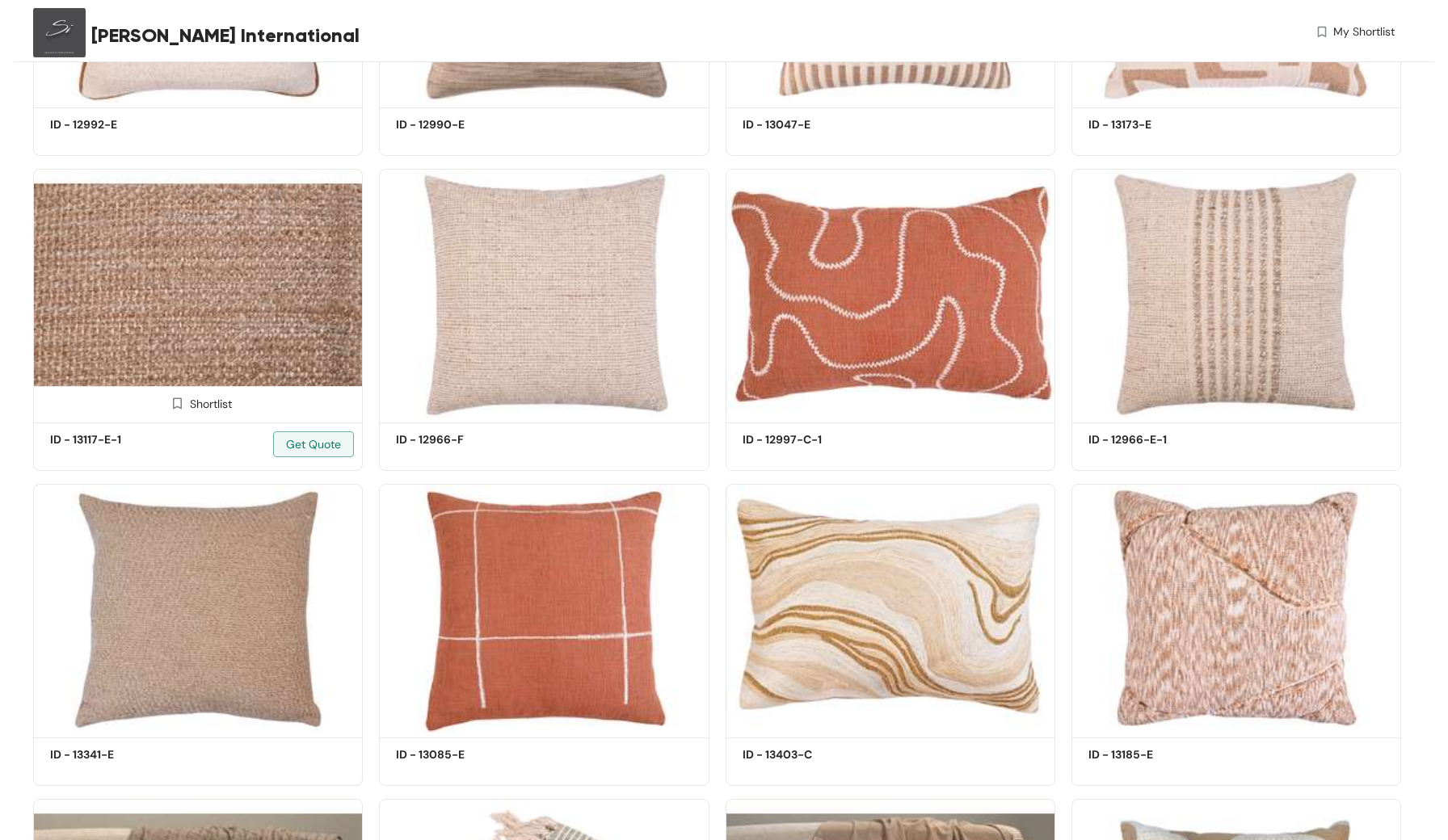
click at [248, 271] on img at bounding box center [198, 292] width 330 height 248
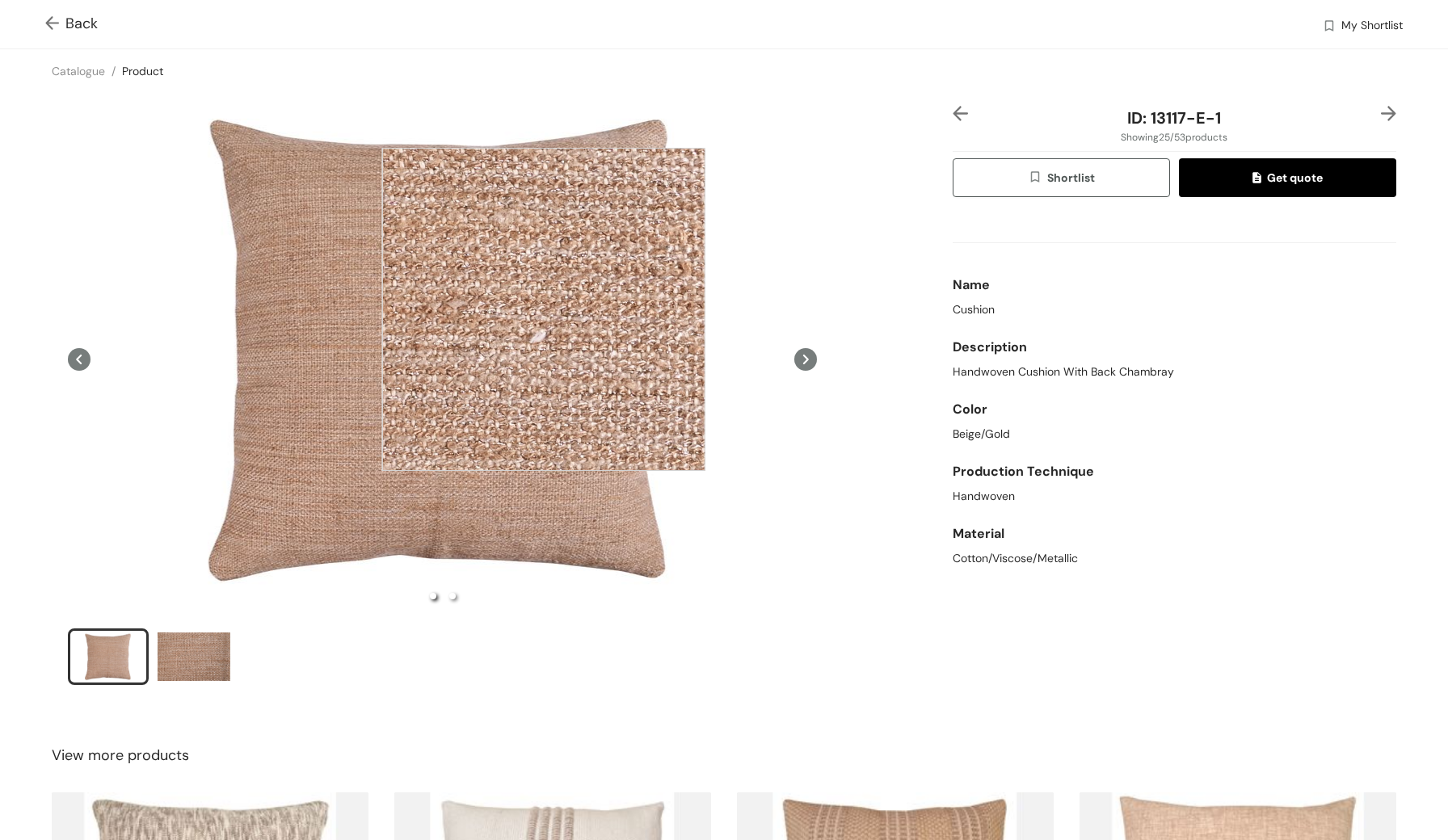
click at [543, 309] on div at bounding box center [543, 309] width 324 height 323
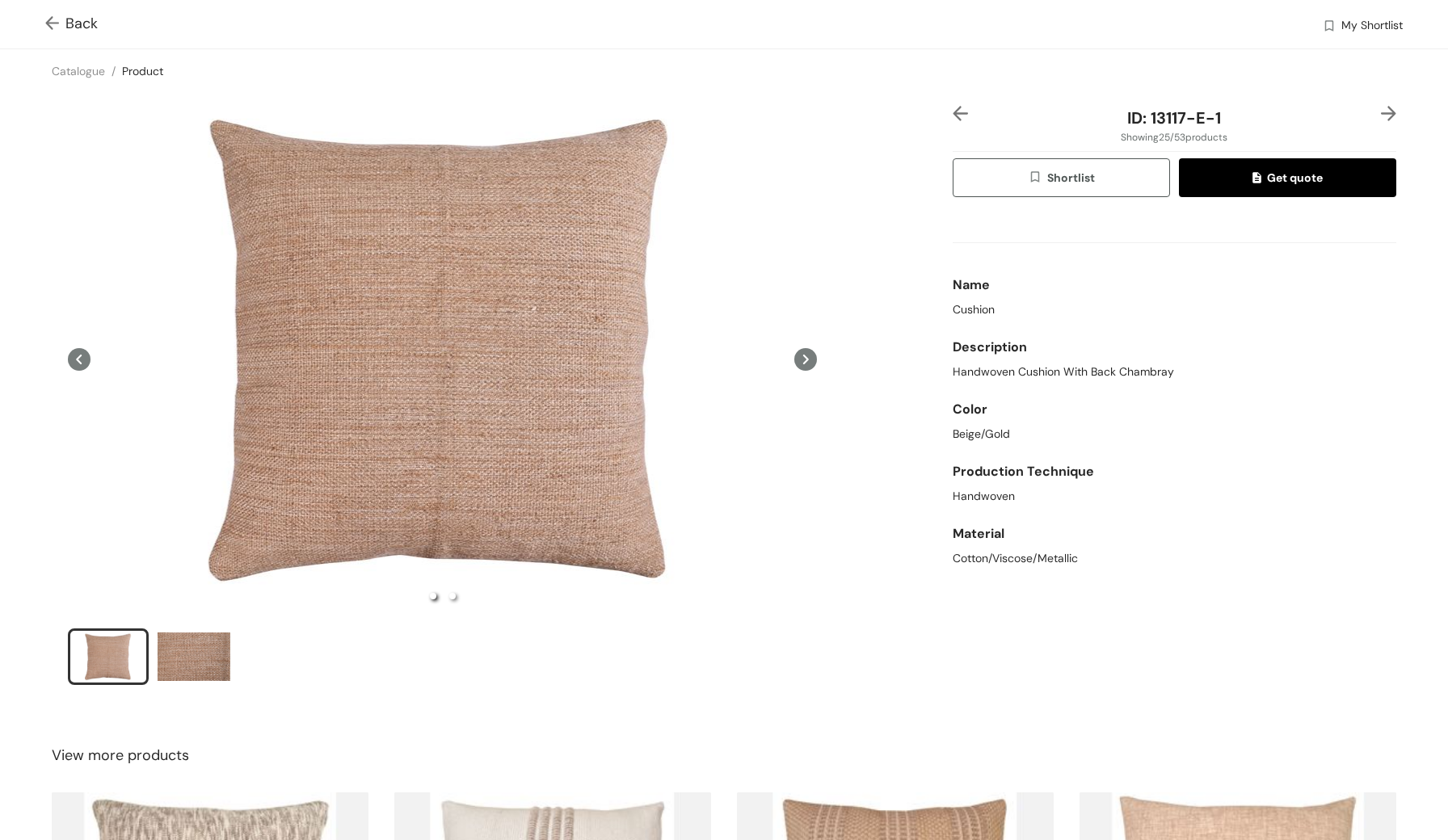
click at [53, 22] on img at bounding box center [55, 24] width 21 height 17
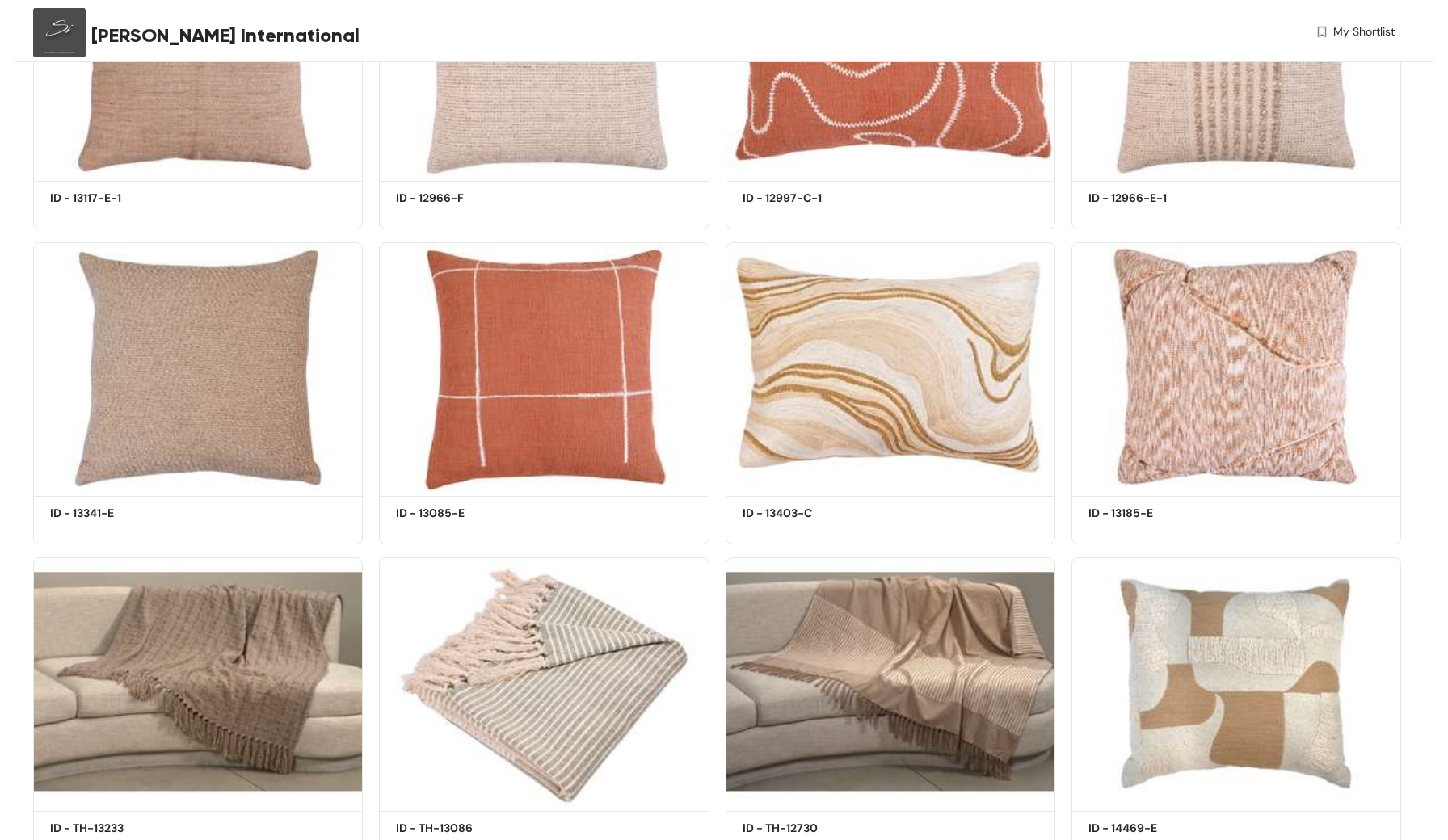
scroll to position [2463, 0]
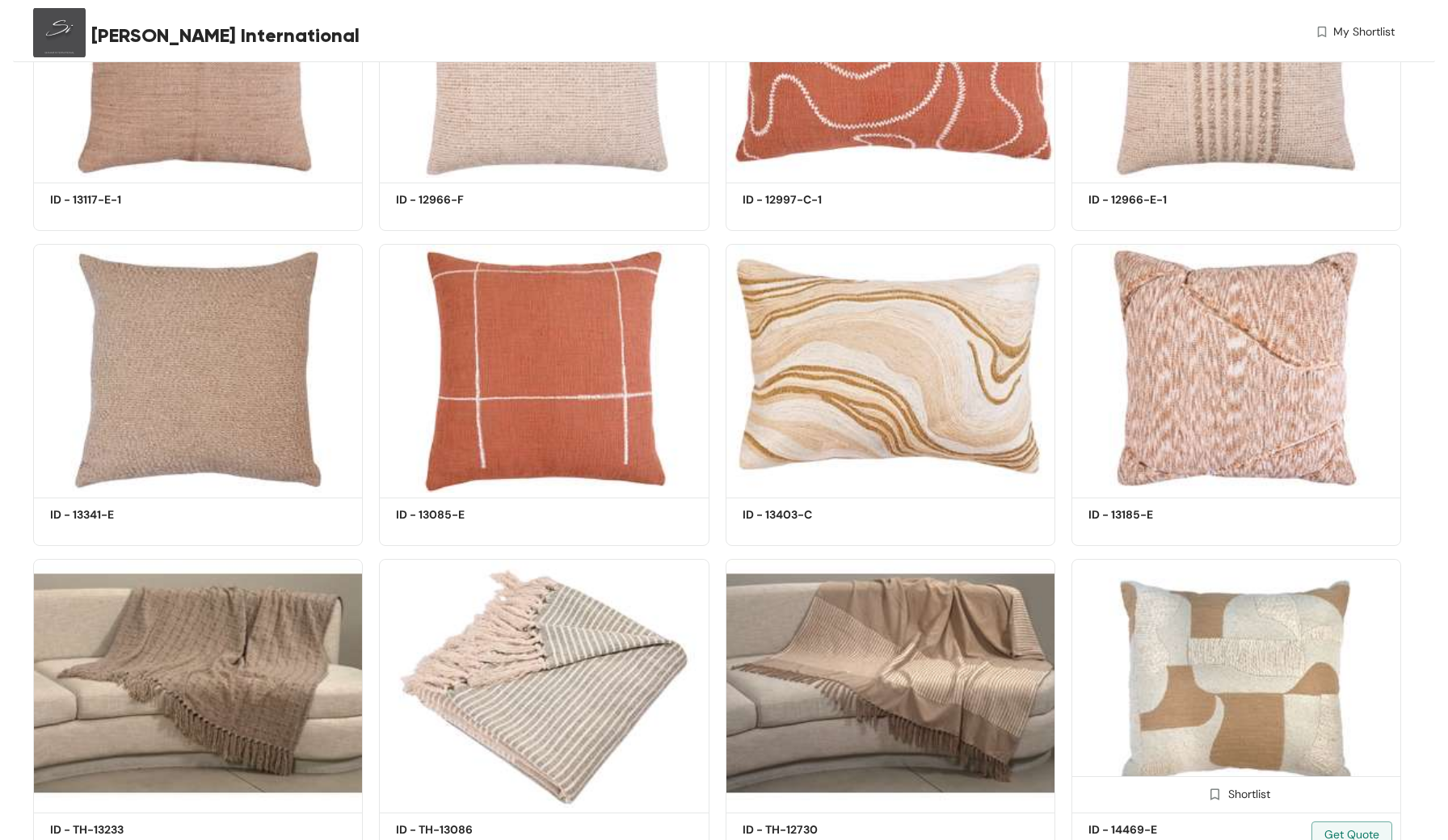
click at [1281, 652] on img at bounding box center [1236, 682] width 330 height 248
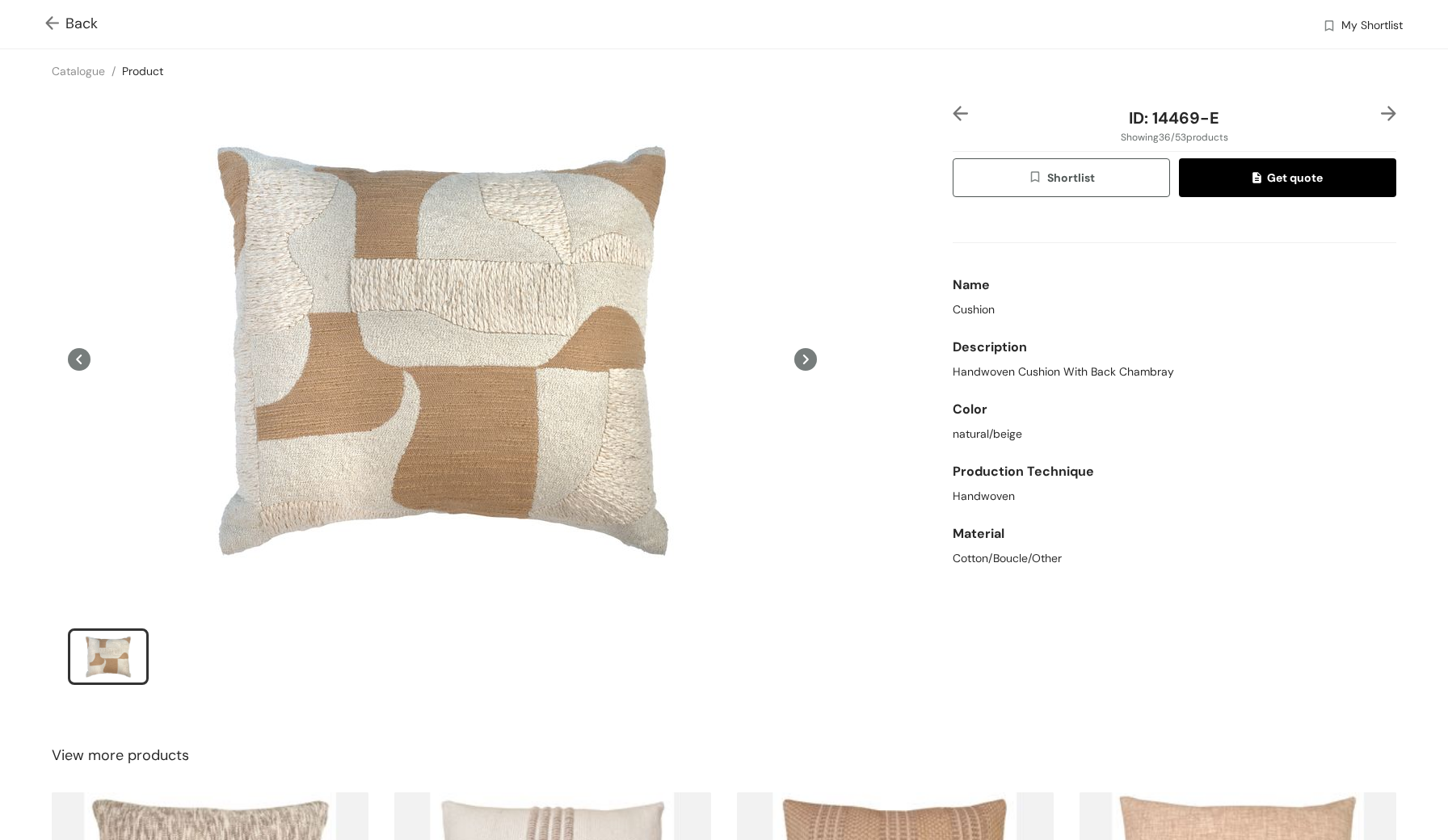
click at [49, 22] on img at bounding box center [55, 24] width 21 height 17
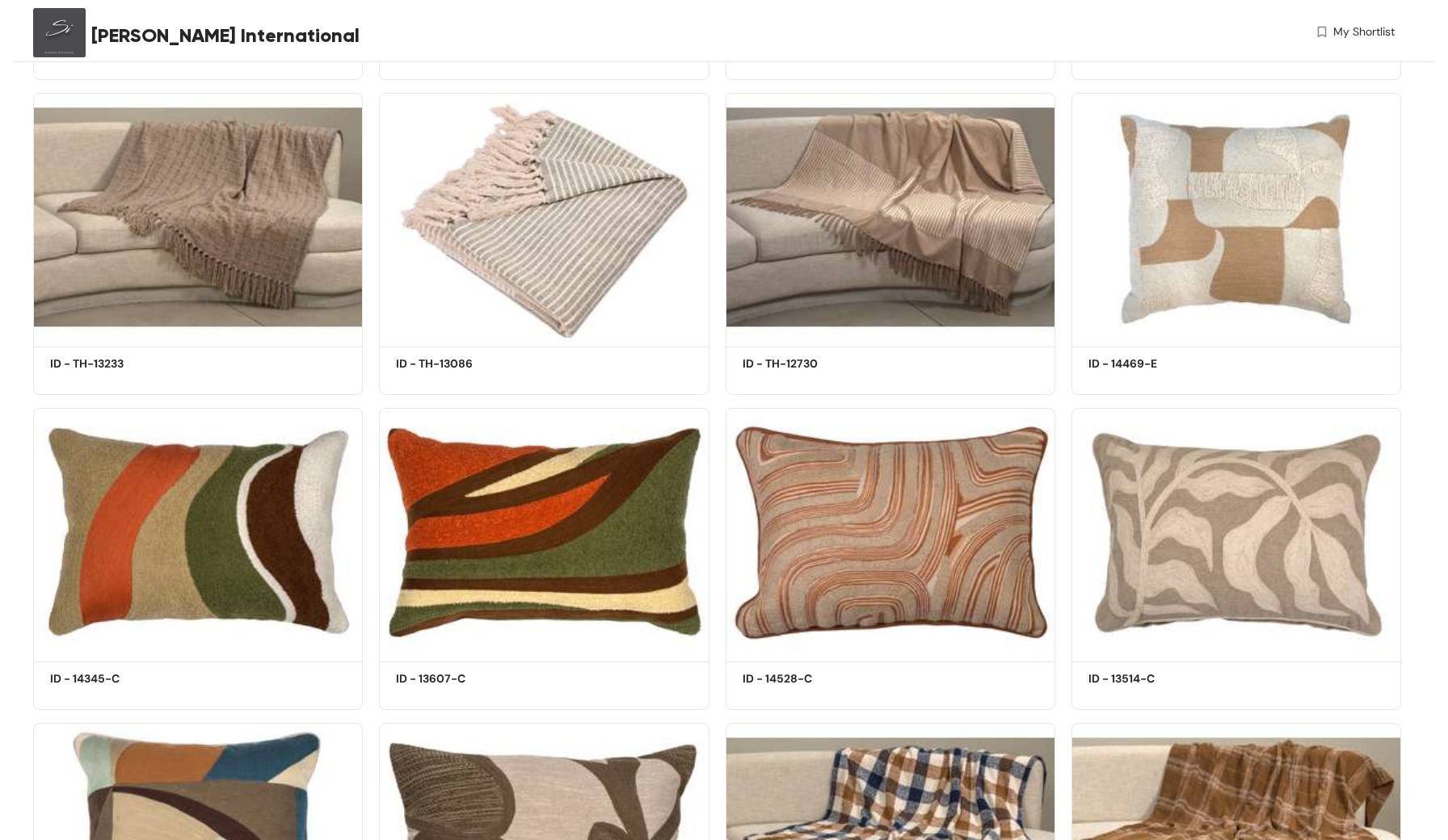
scroll to position [2977, 0]
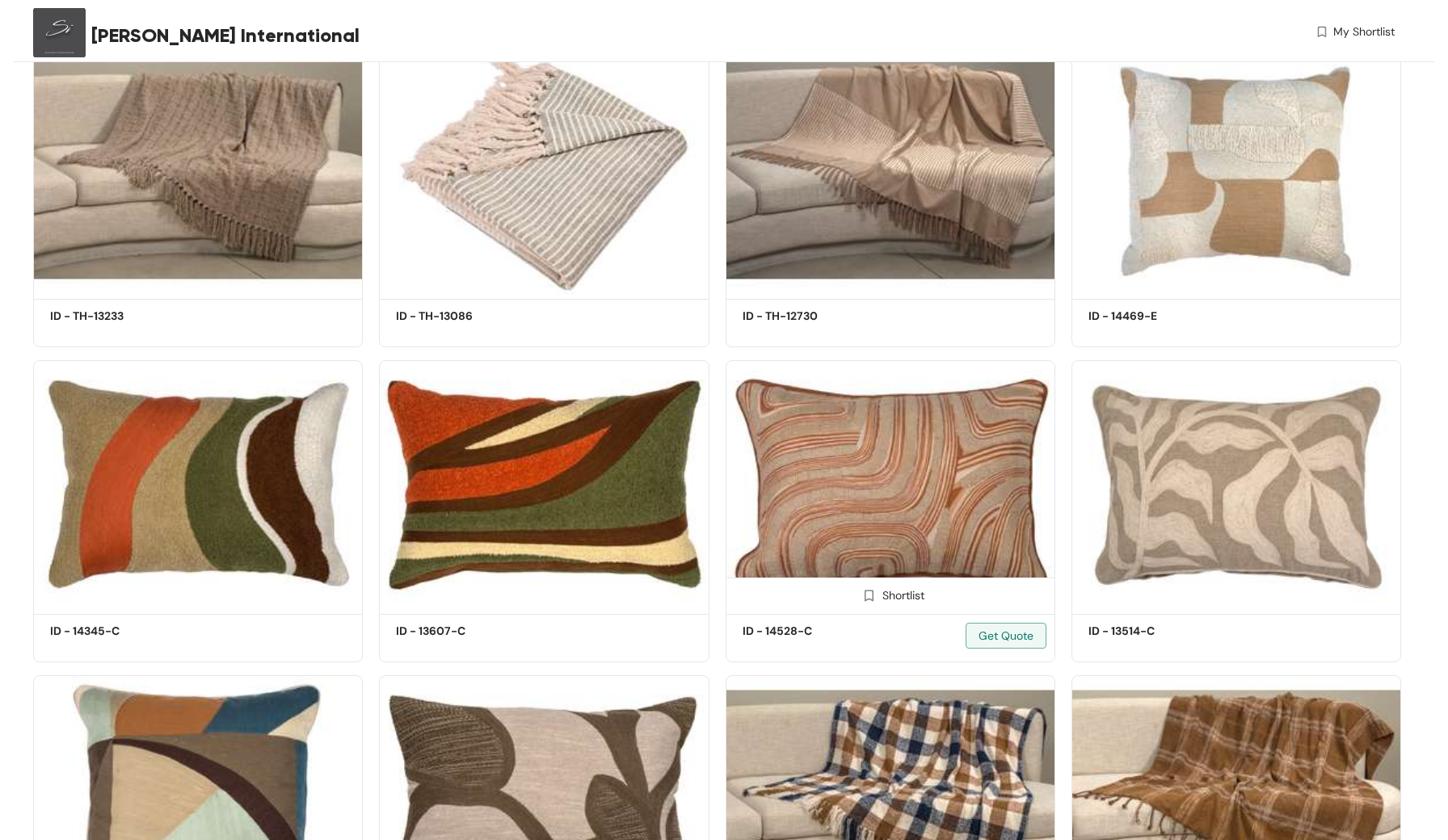
click at [973, 473] on img at bounding box center [891, 484] width 330 height 248
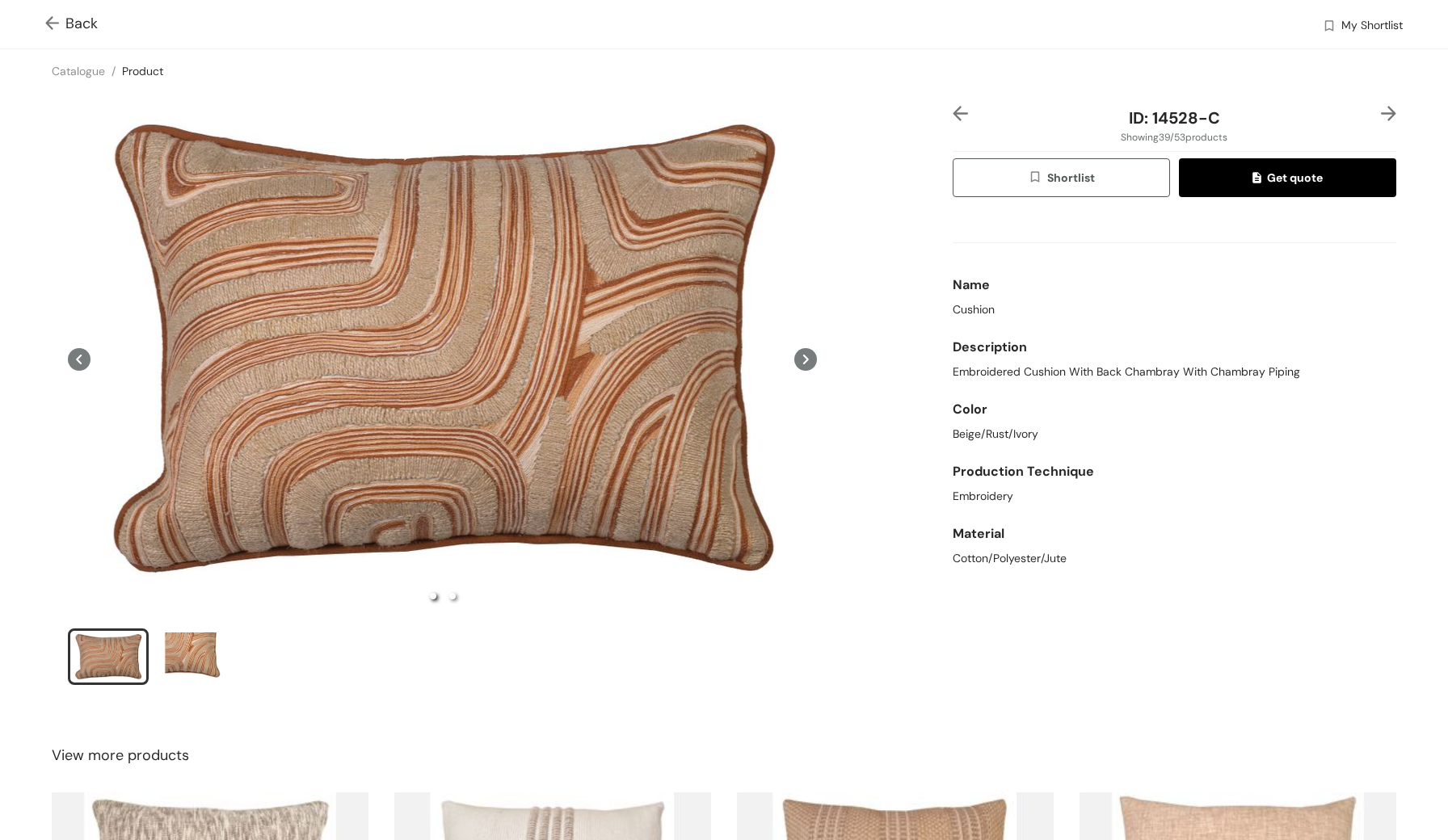
click at [58, 26] on img at bounding box center [55, 24] width 21 height 17
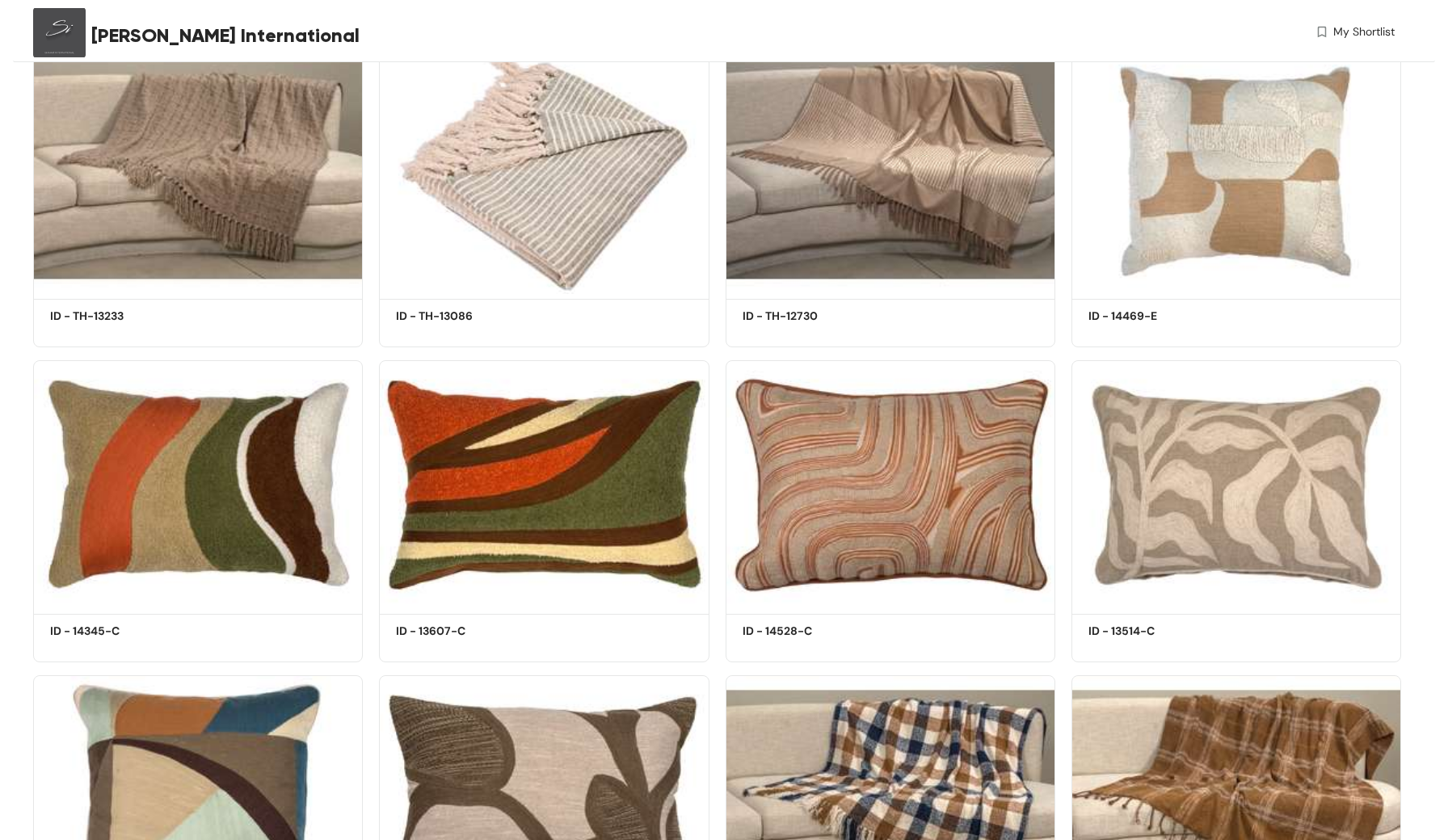
scroll to position [3171, 0]
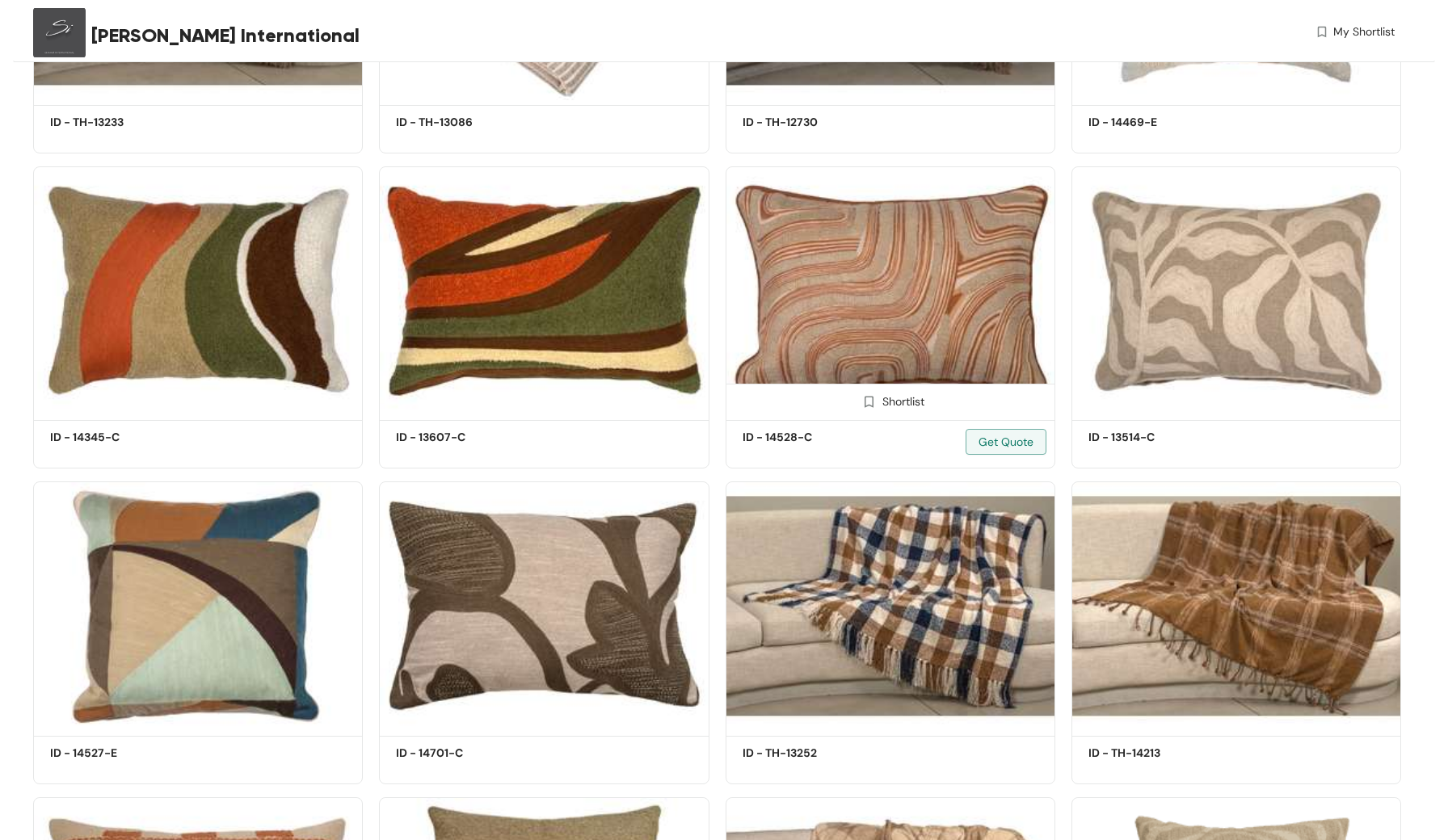
click at [891, 250] on img at bounding box center [891, 290] width 330 height 248
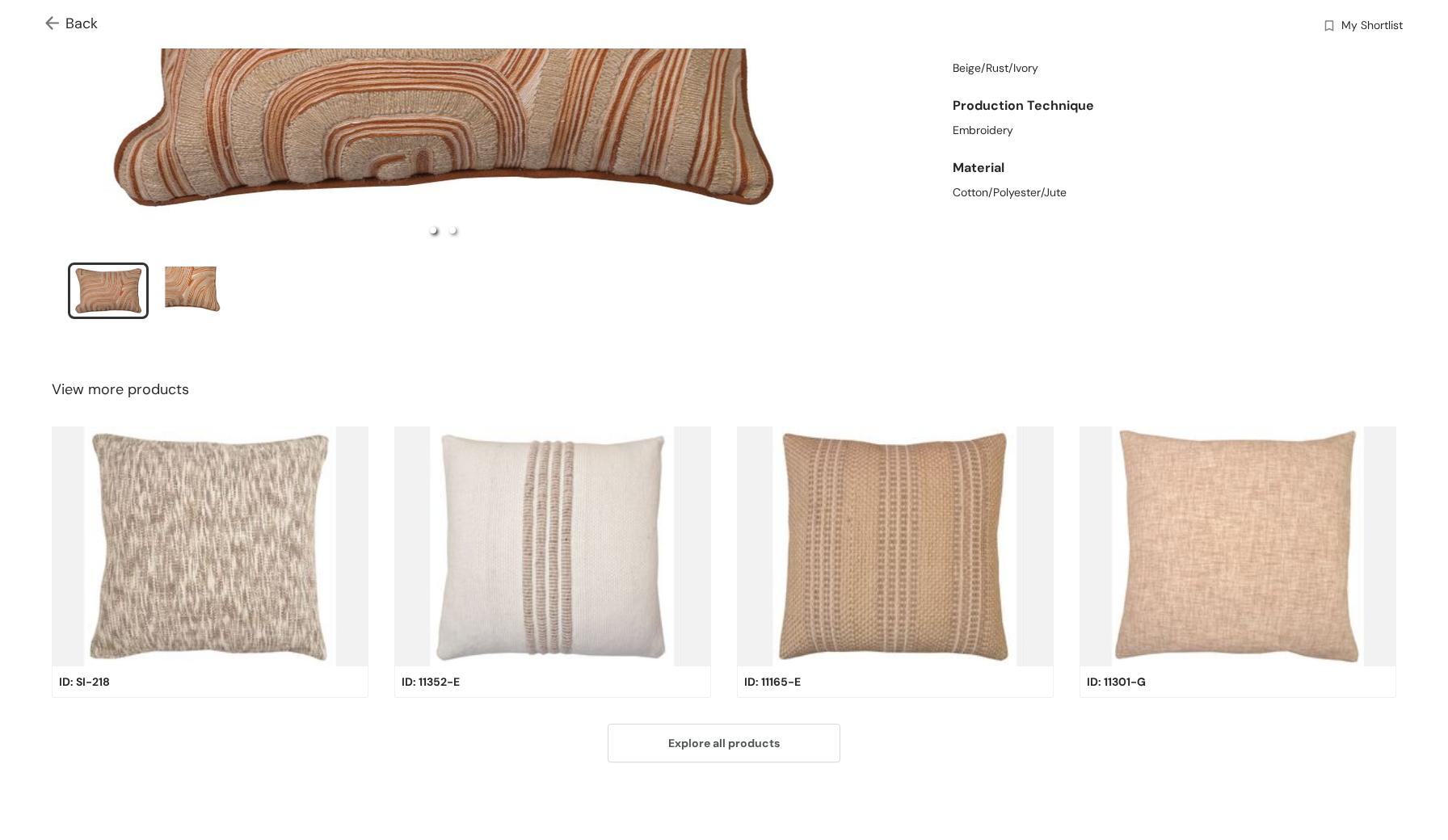
scroll to position [366, 0]
click at [53, 21] on img at bounding box center [55, 24] width 21 height 17
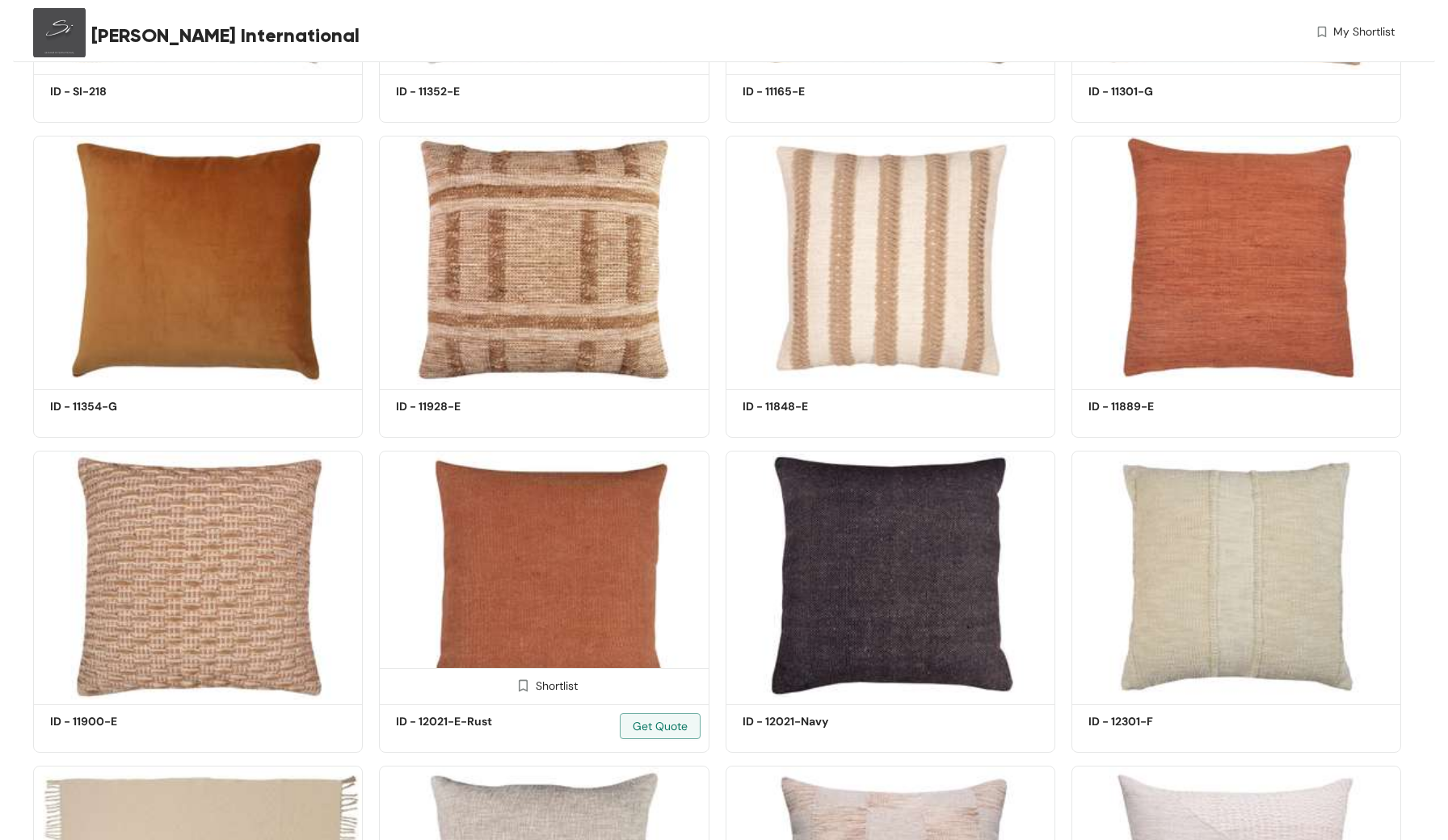
scroll to position [680, 0]
click at [581, 534] on img at bounding box center [544, 576] width 330 height 248
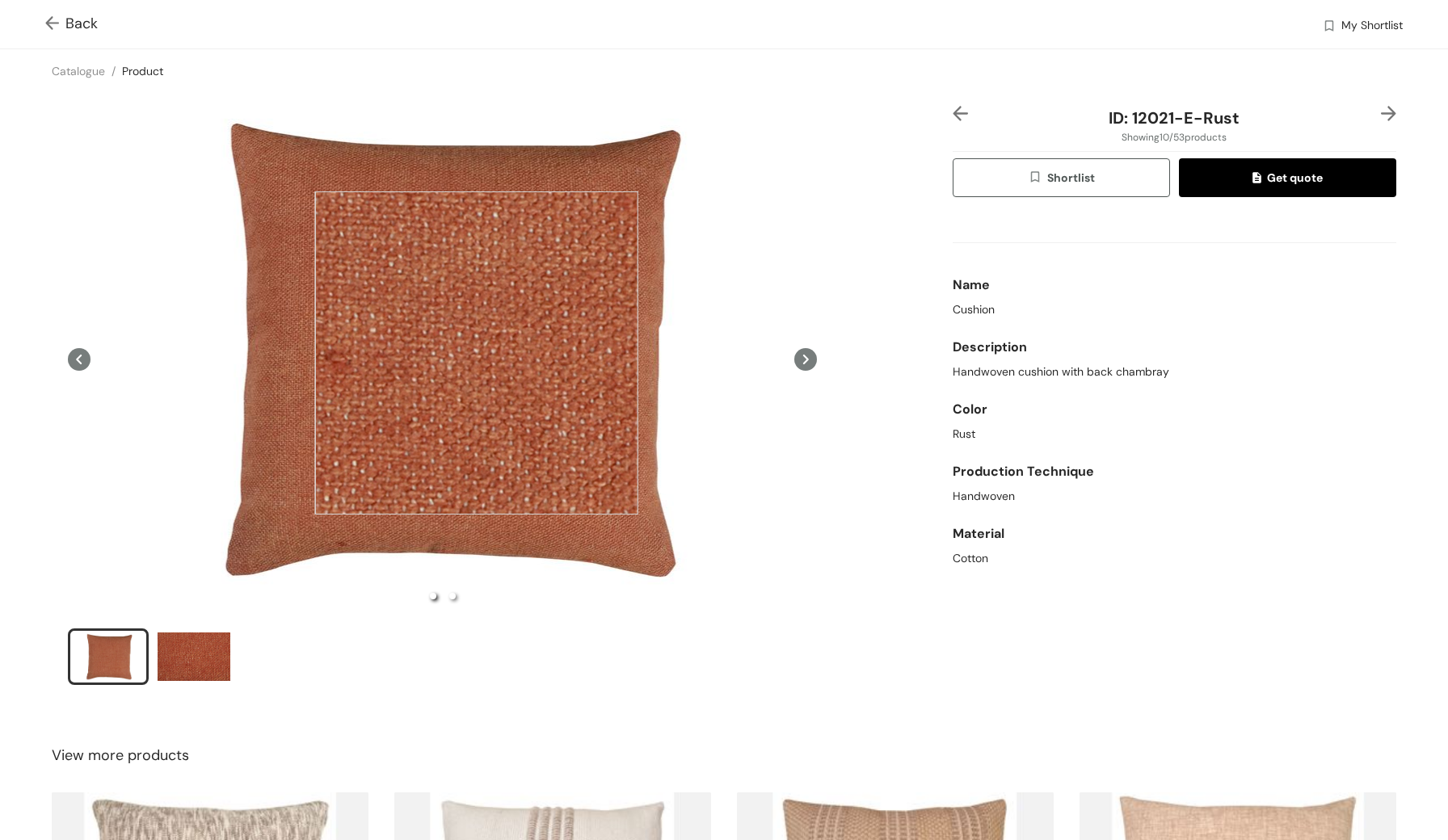
click at [473, 352] on div at bounding box center [475, 352] width 324 height 323
click at [55, 21] on img at bounding box center [55, 24] width 21 height 17
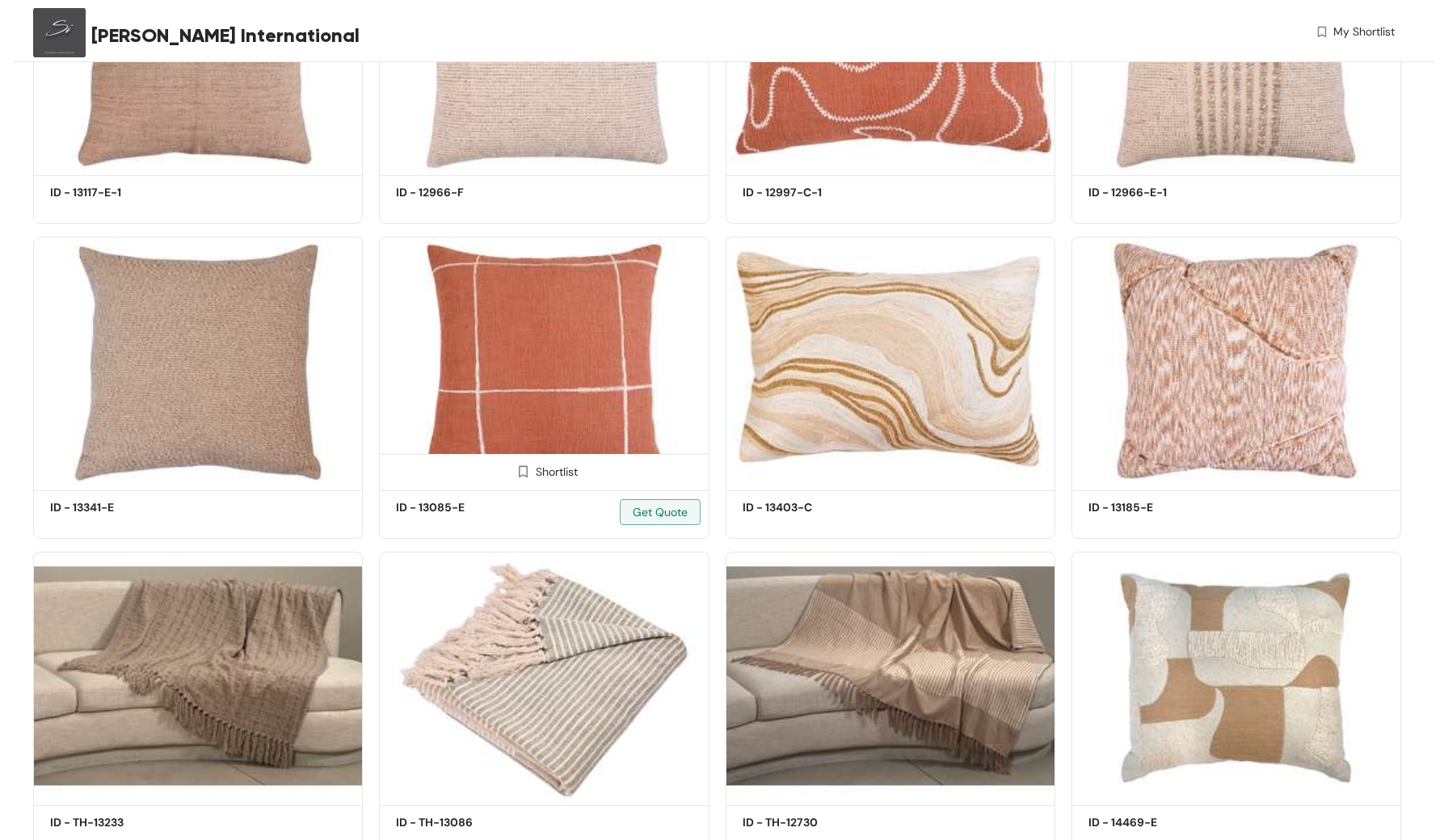
scroll to position [2630, 0]
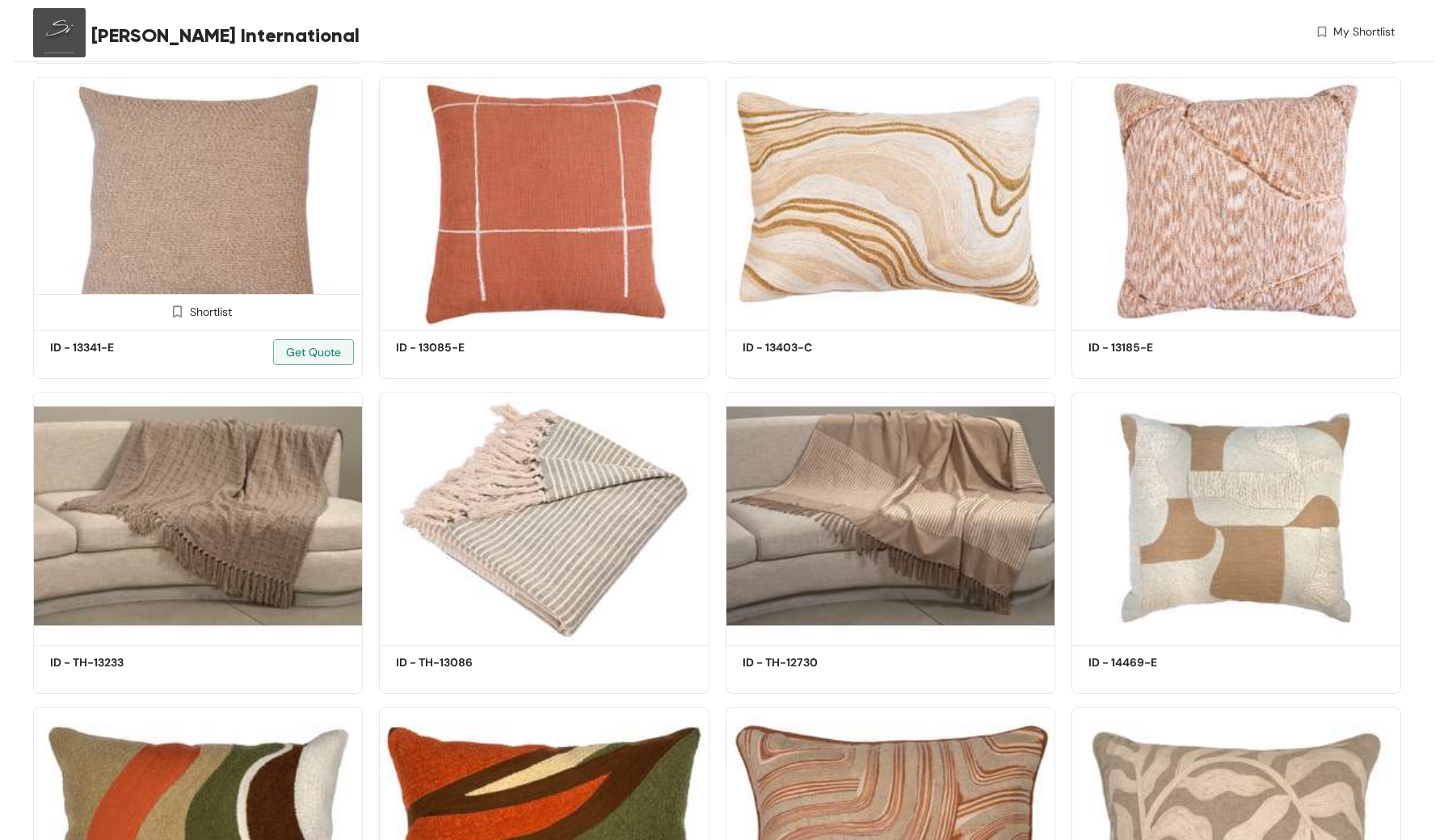
click at [301, 262] on img at bounding box center [198, 201] width 330 height 248
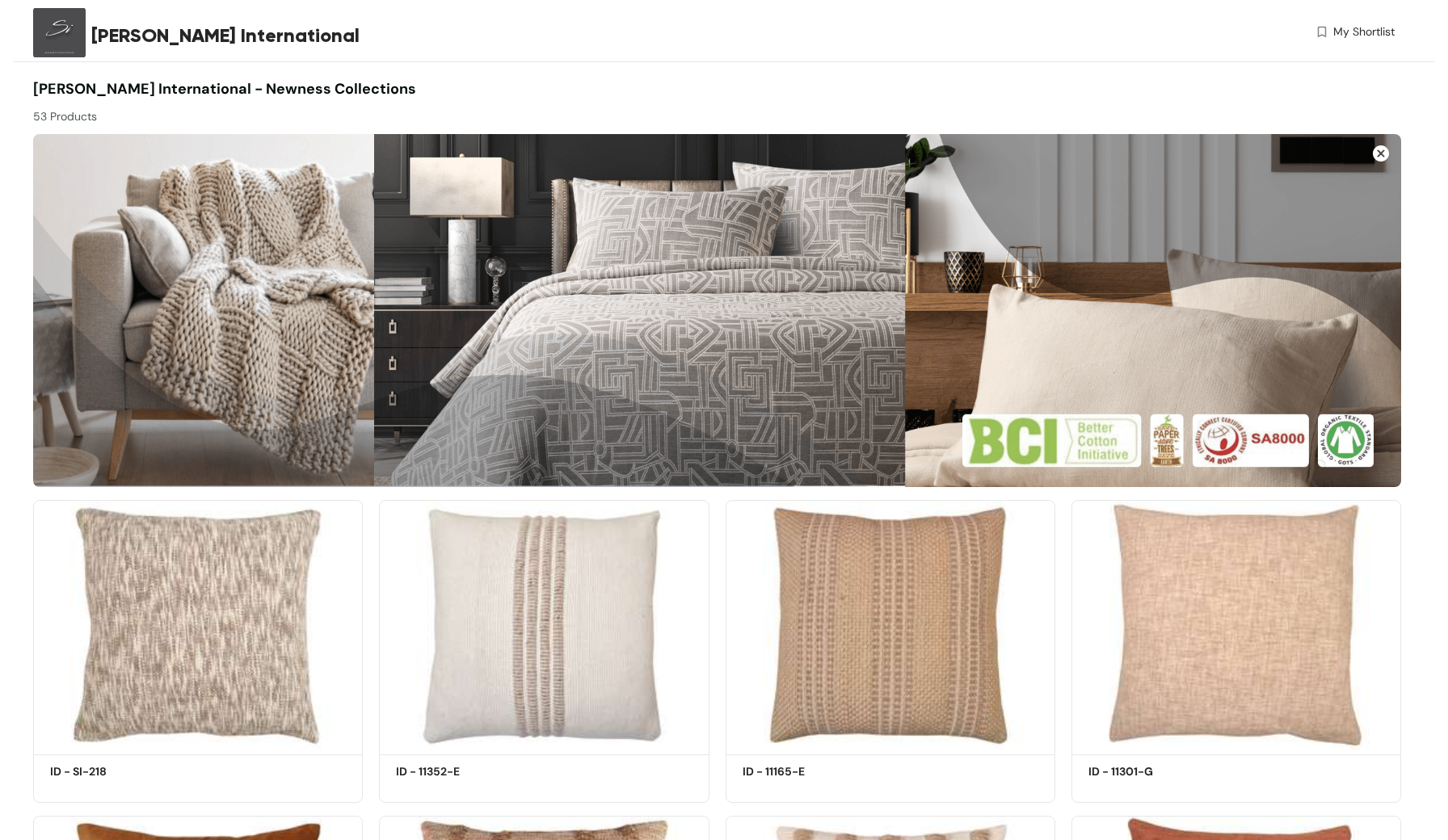
scroll to position [2630, 0]
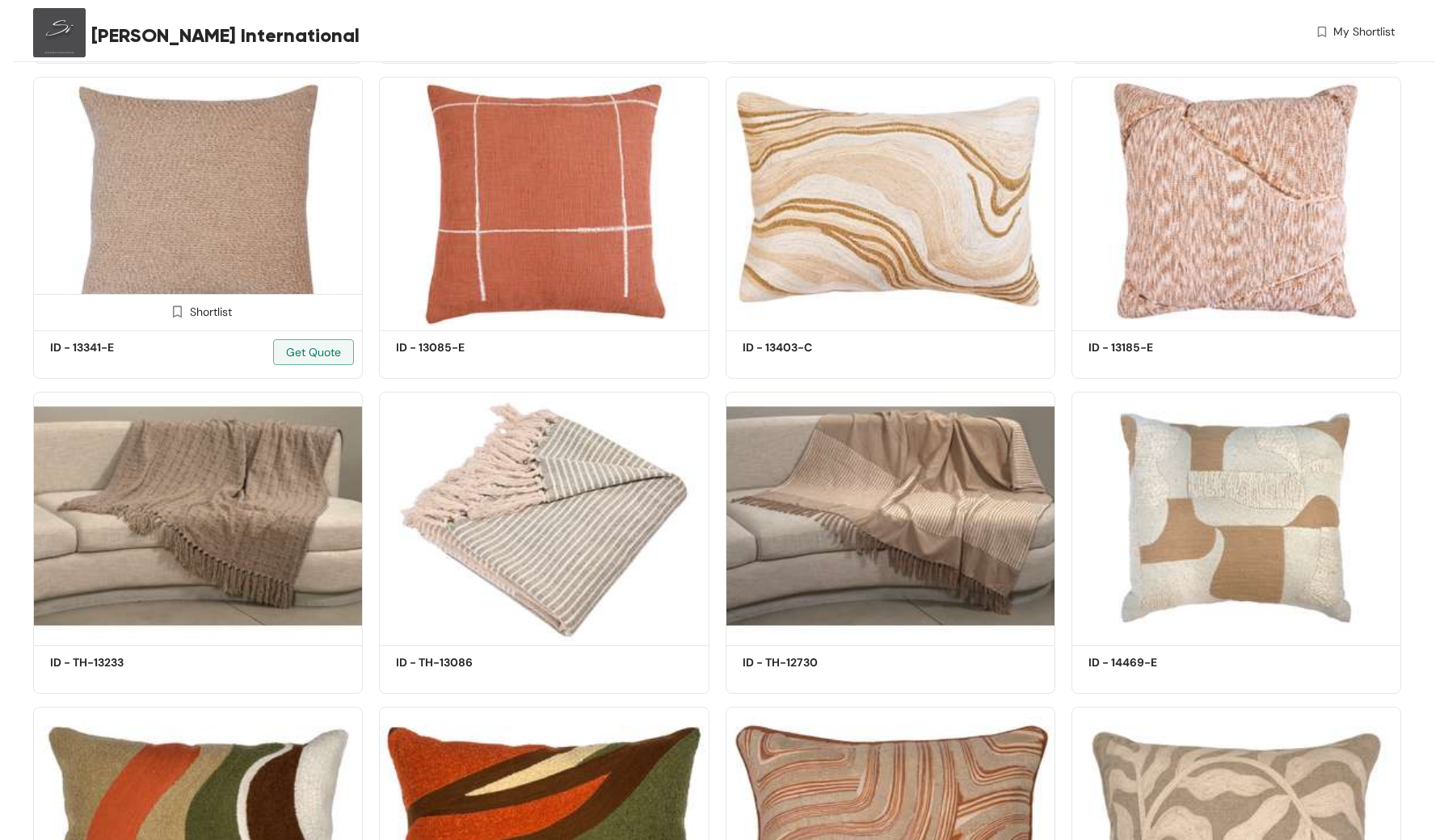
click at [200, 244] on img at bounding box center [198, 201] width 330 height 248
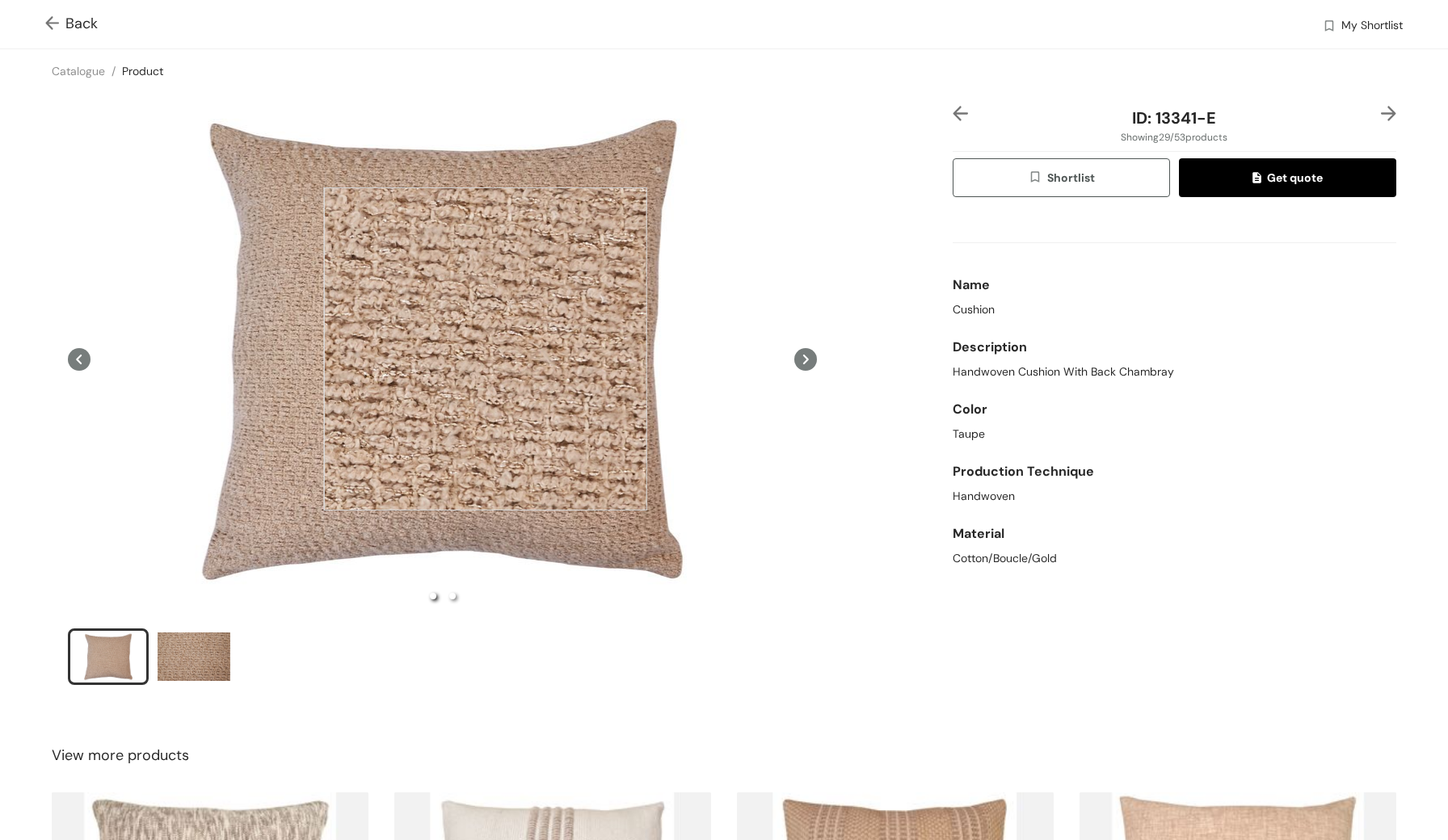
click at [485, 349] on div at bounding box center [485, 349] width 324 height 323
